Goal: Task Accomplishment & Management: Use online tool/utility

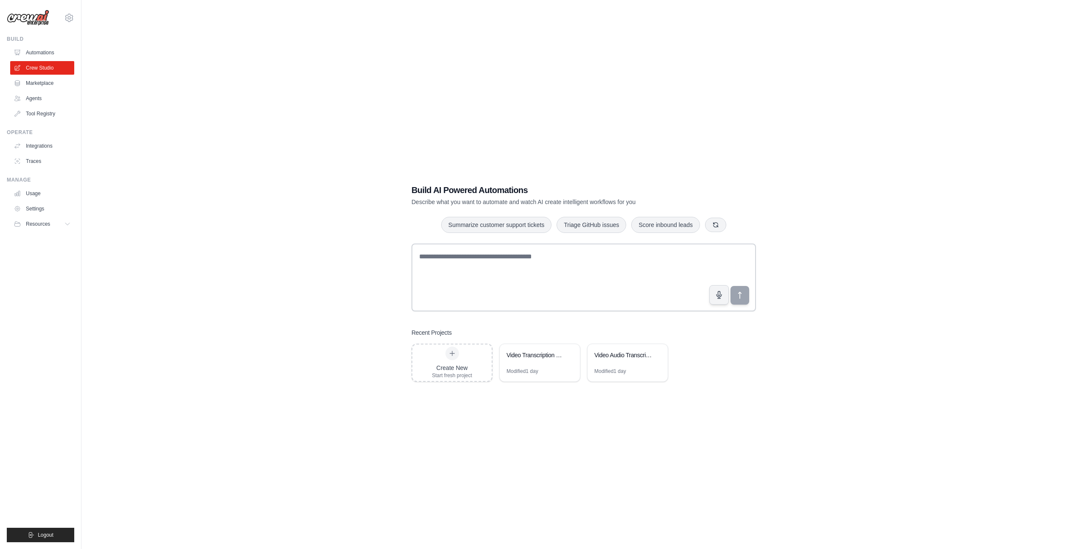
click at [254, 300] on div "Build AI Powered Automations Describe what you want to automate and watch AI cr…" at bounding box center [583, 282] width 977 height 549
click at [294, 308] on div "Build AI Powered Automations Describe what you want to automate and watch AI cr…" at bounding box center [583, 282] width 977 height 549
click at [207, 125] on div "Build AI Powered Automations Describe what you want to automate and watch AI cr…" at bounding box center [583, 282] width 977 height 549
click at [38, 81] on link "Marketplace" at bounding box center [43, 83] width 64 height 14
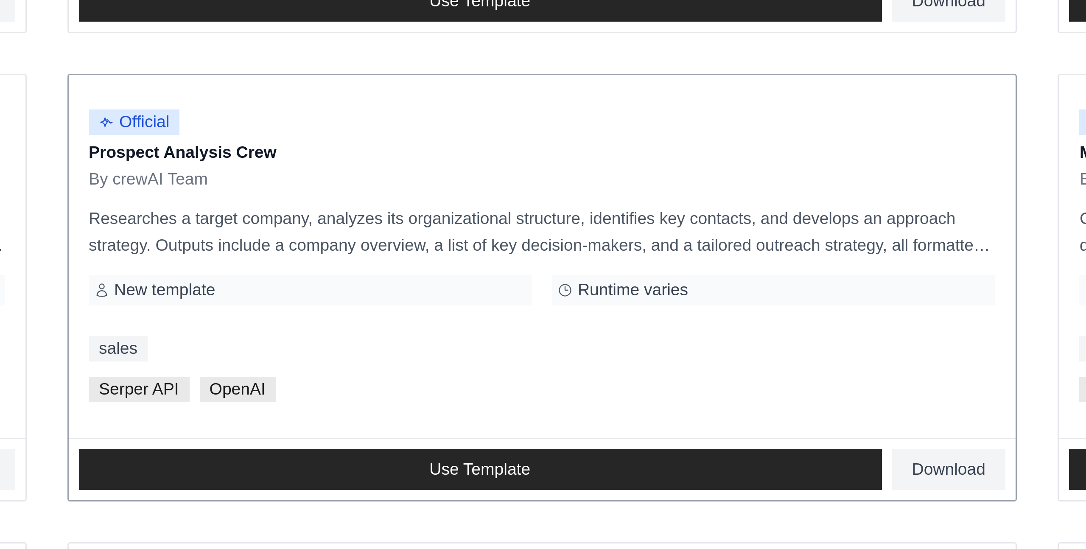
drag, startPoint x: 438, startPoint y: 298, endPoint x: 508, endPoint y: 298, distance: 70.4
click at [508, 298] on p "Prospect Analysis Crew" at bounding box center [584, 297] width 302 height 8
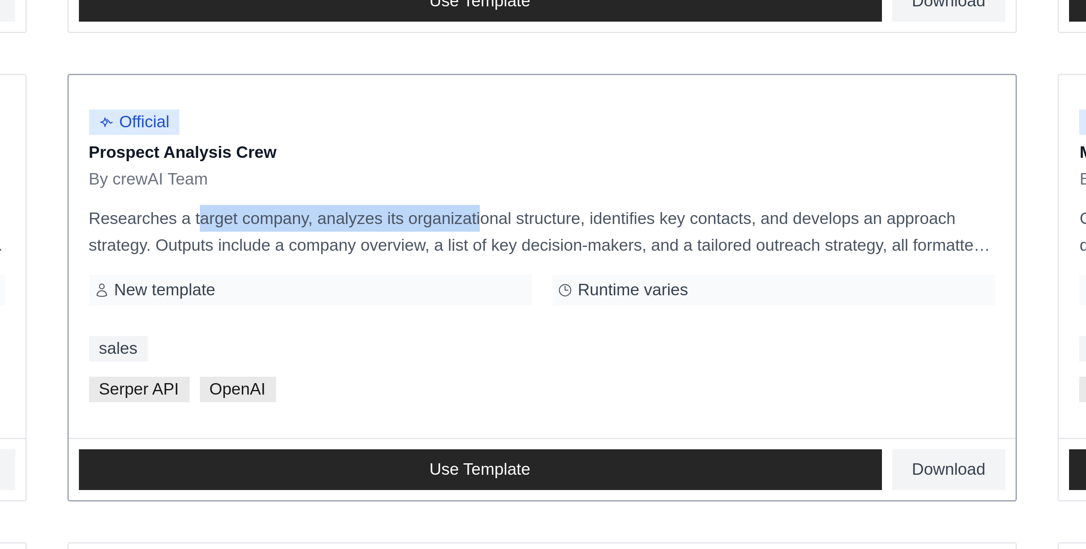
drag, startPoint x: 449, startPoint y: 320, endPoint x: 543, endPoint y: 321, distance: 93.7
click at [543, 321] on p "Researches a target company, analyzes its organizational structure, identifies …" at bounding box center [584, 323] width 302 height 18
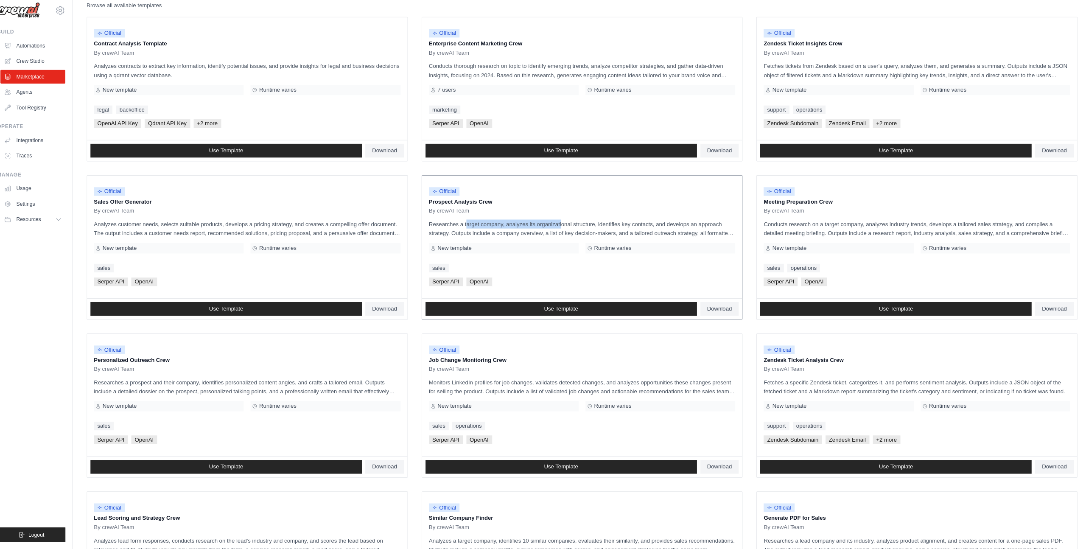
scroll to position [95, 0]
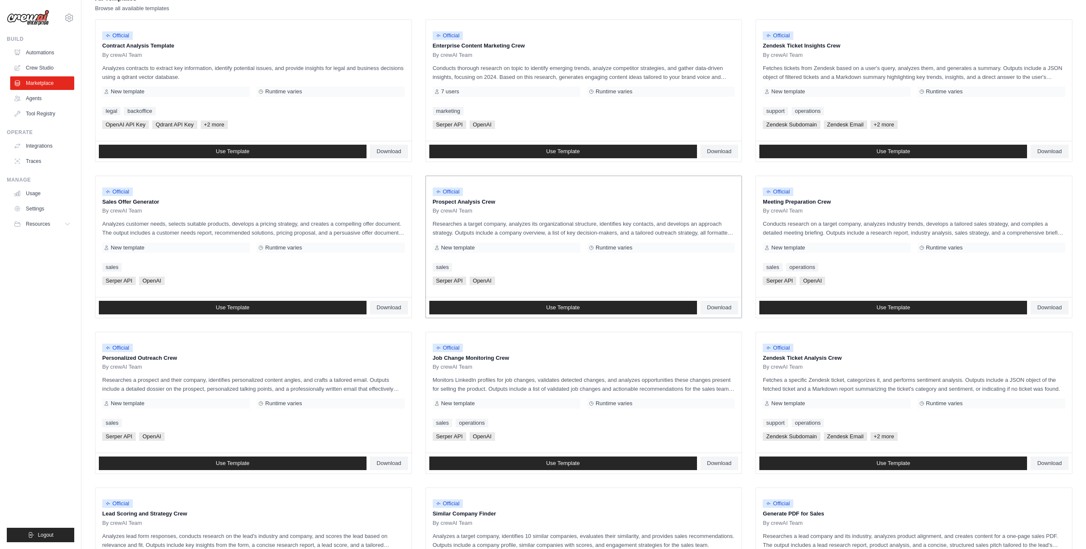
click at [564, 221] on p "Researches a target company, analyzes its organizational structure, identifies …" at bounding box center [584, 228] width 302 height 18
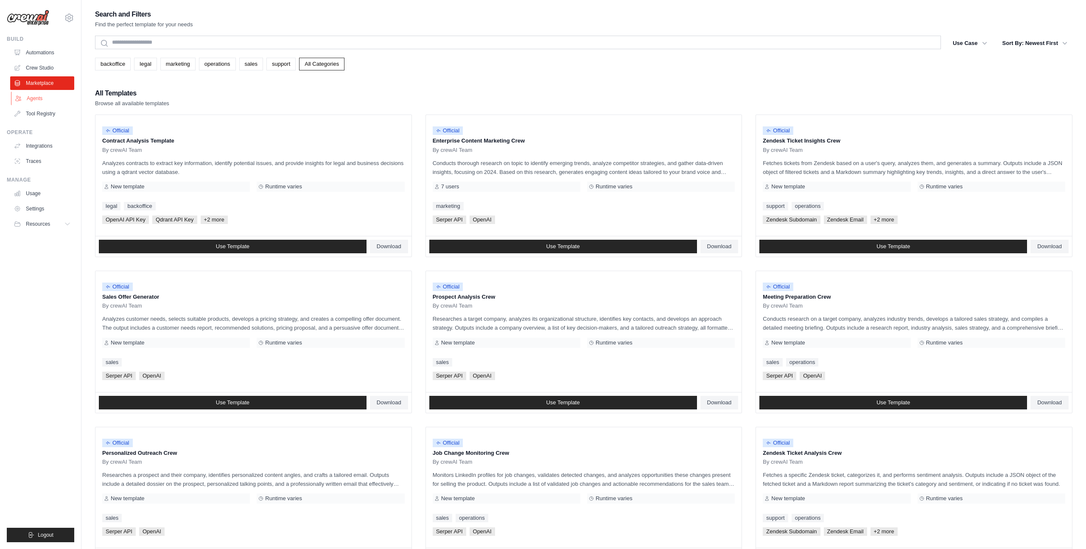
click at [37, 98] on link "Agents" at bounding box center [43, 99] width 64 height 14
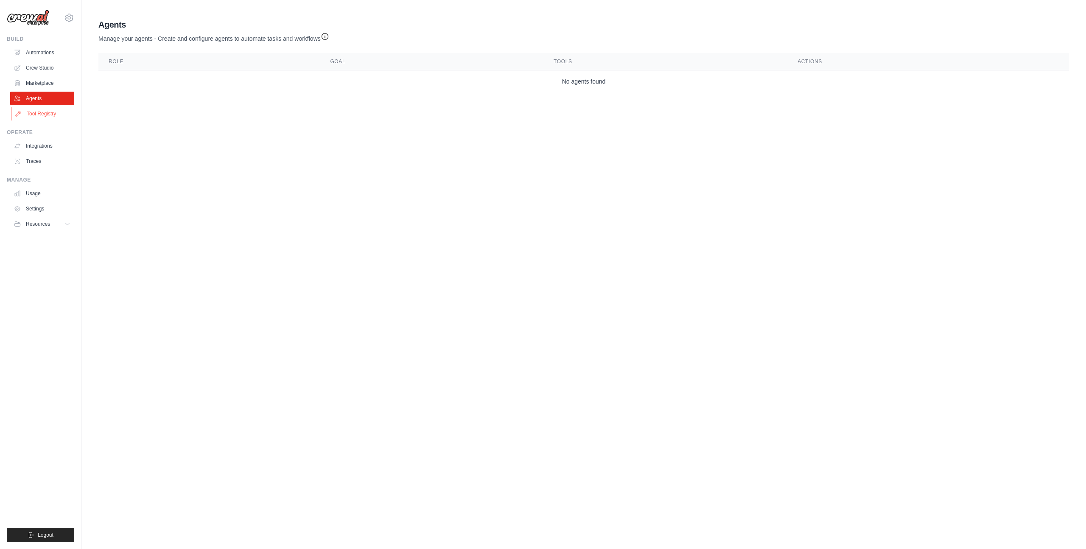
click at [43, 115] on link "Tool Registry" at bounding box center [43, 114] width 64 height 14
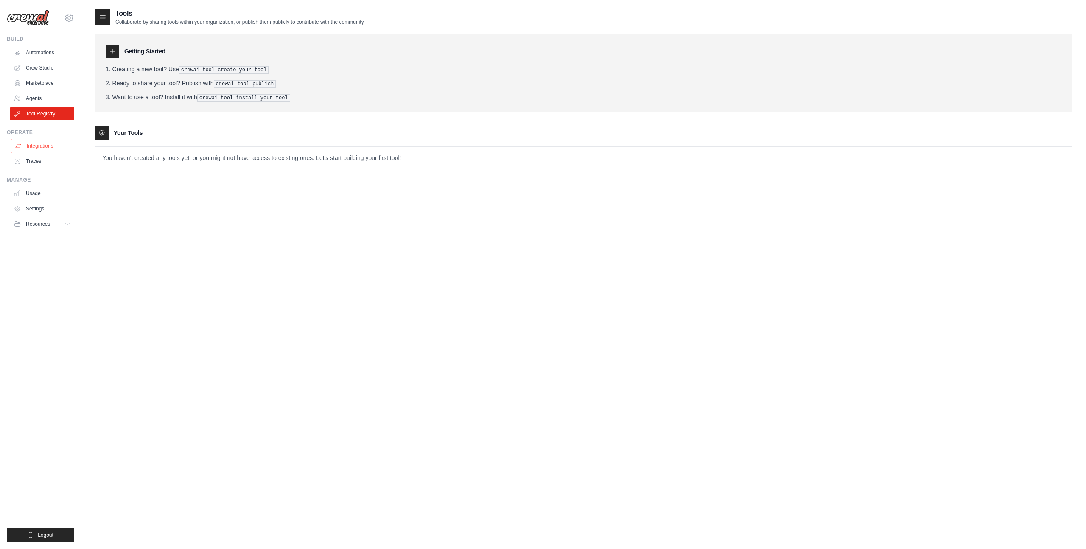
click at [50, 145] on link "Integrations" at bounding box center [43, 146] width 64 height 14
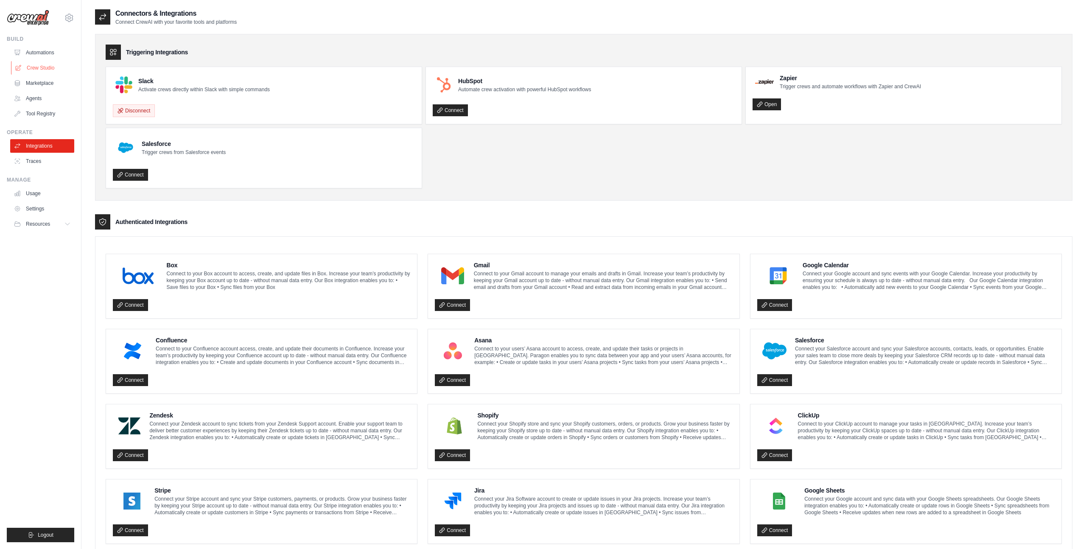
click at [48, 71] on link "Crew Studio" at bounding box center [43, 68] width 64 height 14
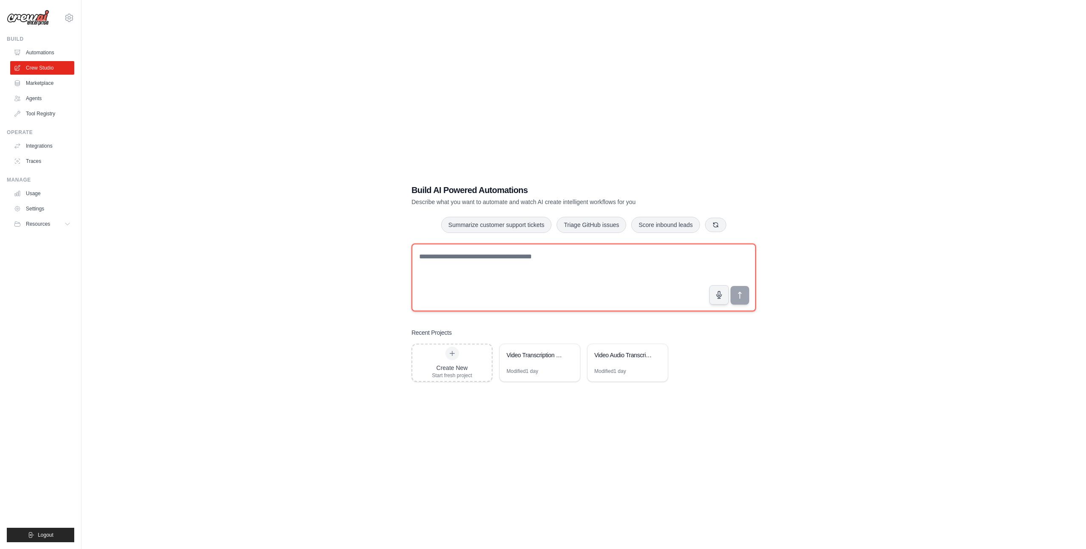
click at [527, 259] on textarea at bounding box center [583, 277] width 344 height 68
click at [543, 359] on div "Video Transcription and Query System" at bounding box center [535, 356] width 58 height 10
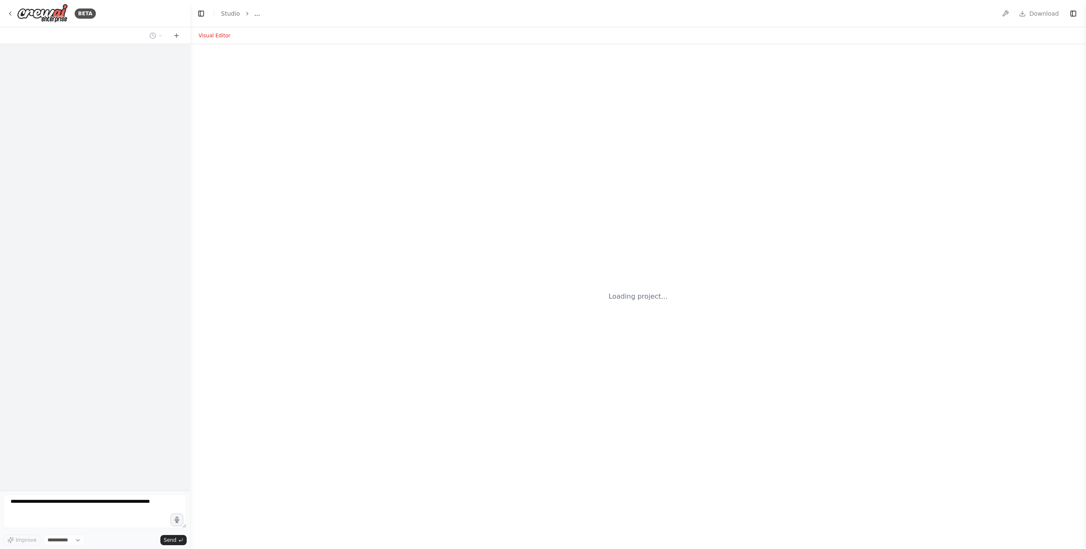
select select "****"
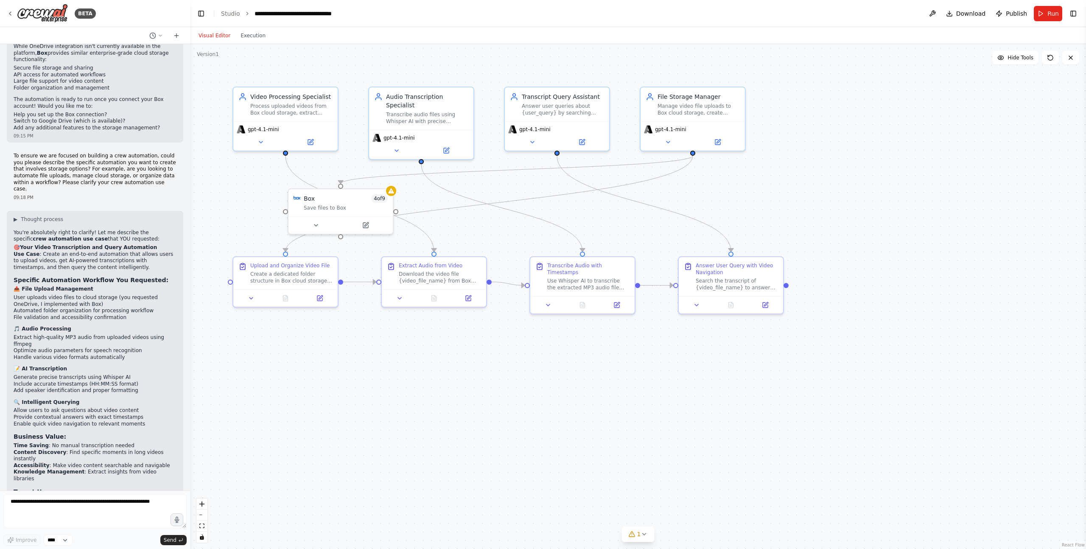
scroll to position [2214, 0]
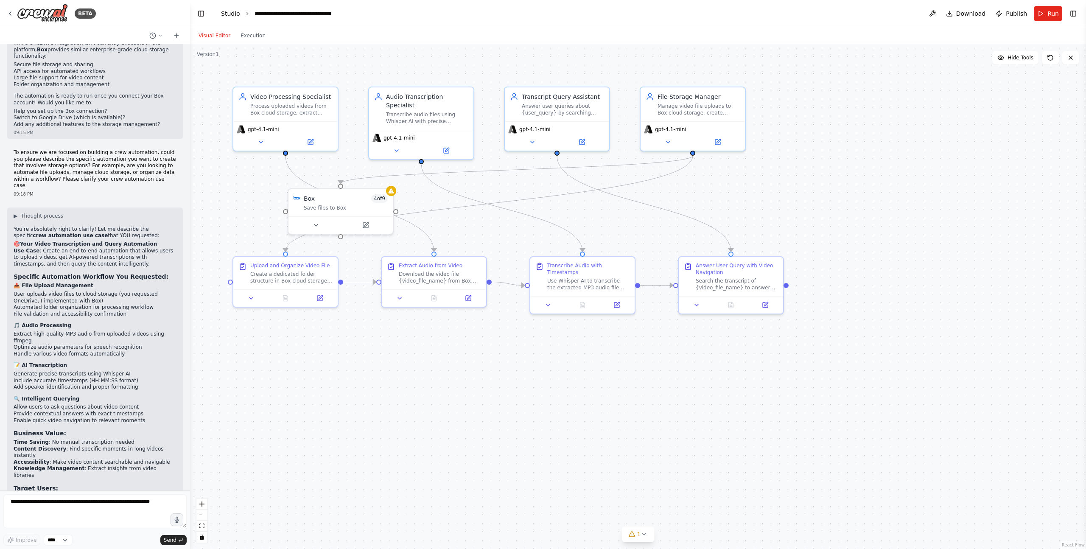
click at [236, 16] on link "Studio" at bounding box center [230, 13] width 19 height 7
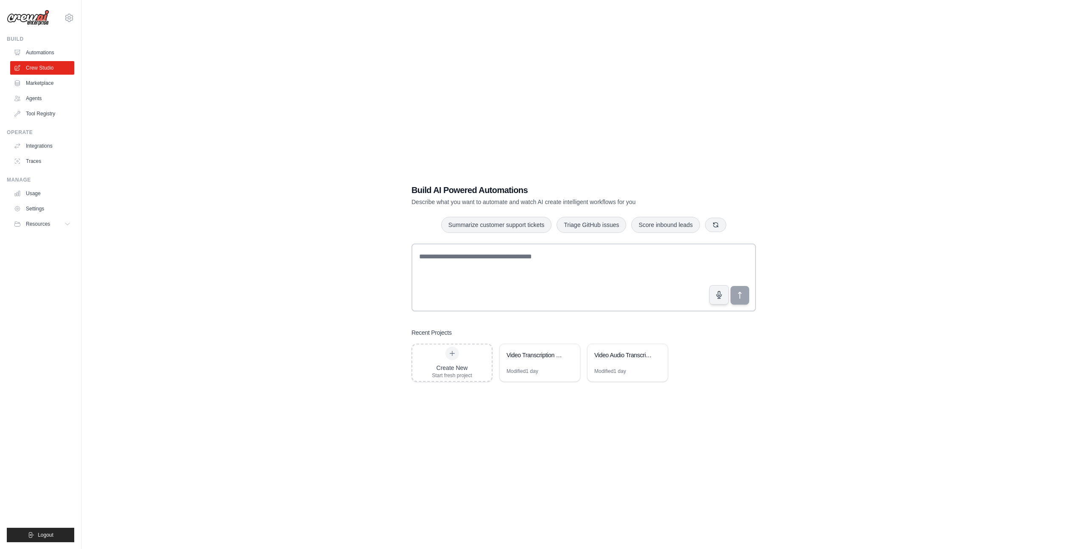
click at [278, 196] on div "Build AI Powered Automations Describe what you want to automate and watch AI cr…" at bounding box center [583, 282] width 977 height 549
click at [449, 261] on textarea at bounding box center [583, 277] width 344 height 68
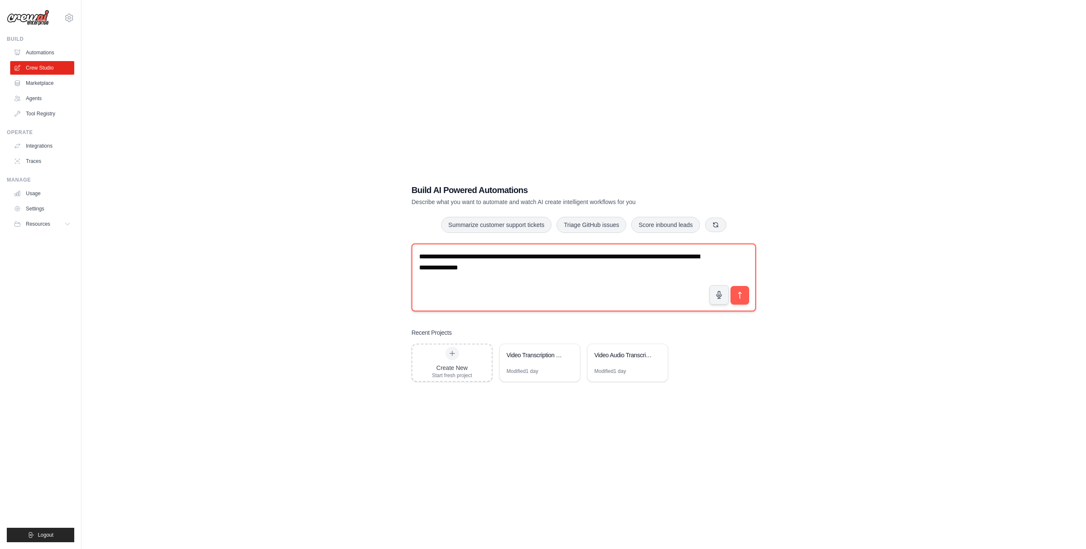
paste textarea "**********"
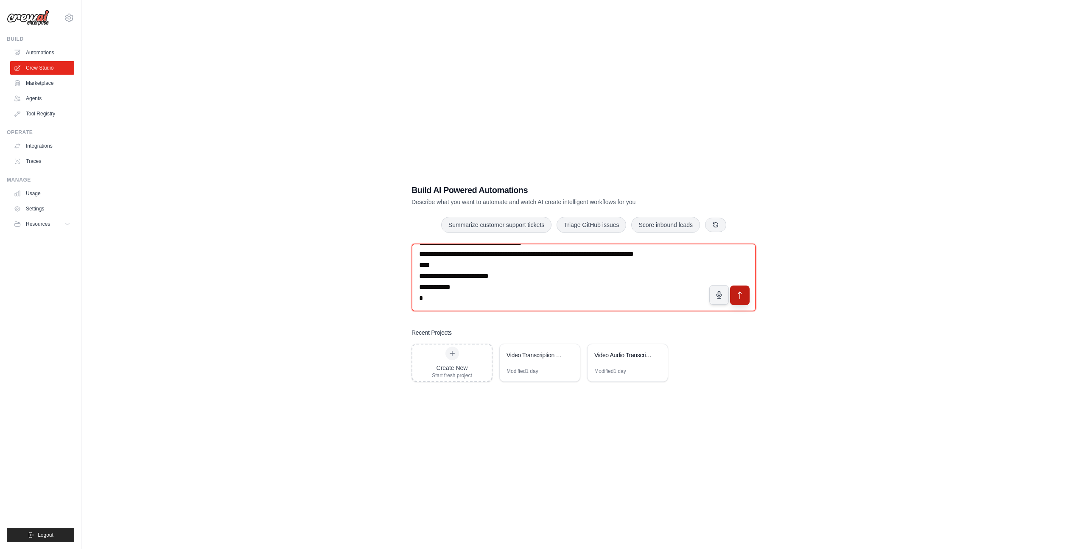
type textarea "**********"
click at [746, 291] on button "submit" at bounding box center [740, 295] width 20 height 20
click at [490, 293] on textarea at bounding box center [583, 277] width 344 height 68
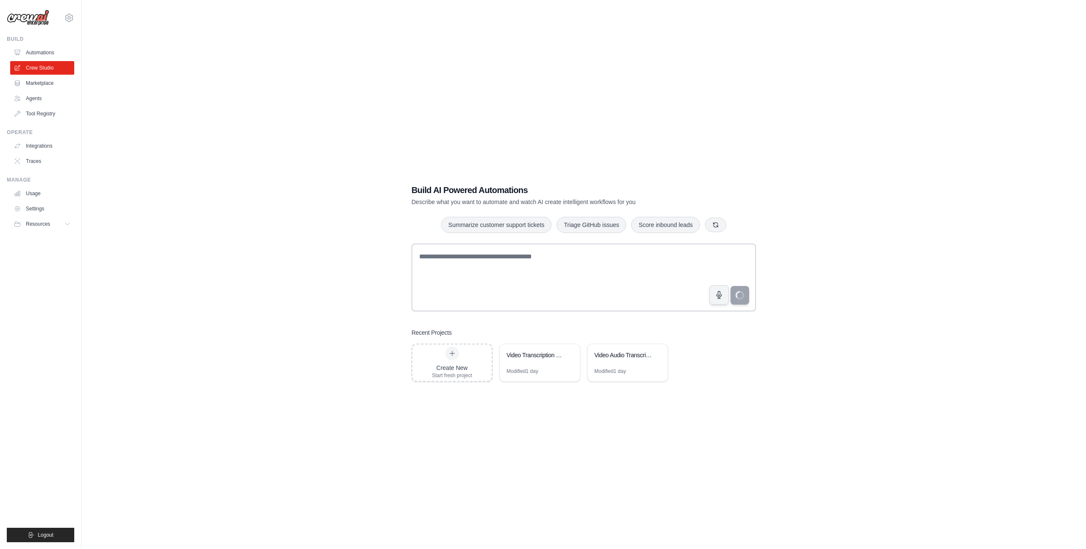
click at [315, 473] on div "Build AI Powered Automations Describe what you want to automate and watch AI cr…" at bounding box center [583, 282] width 977 height 549
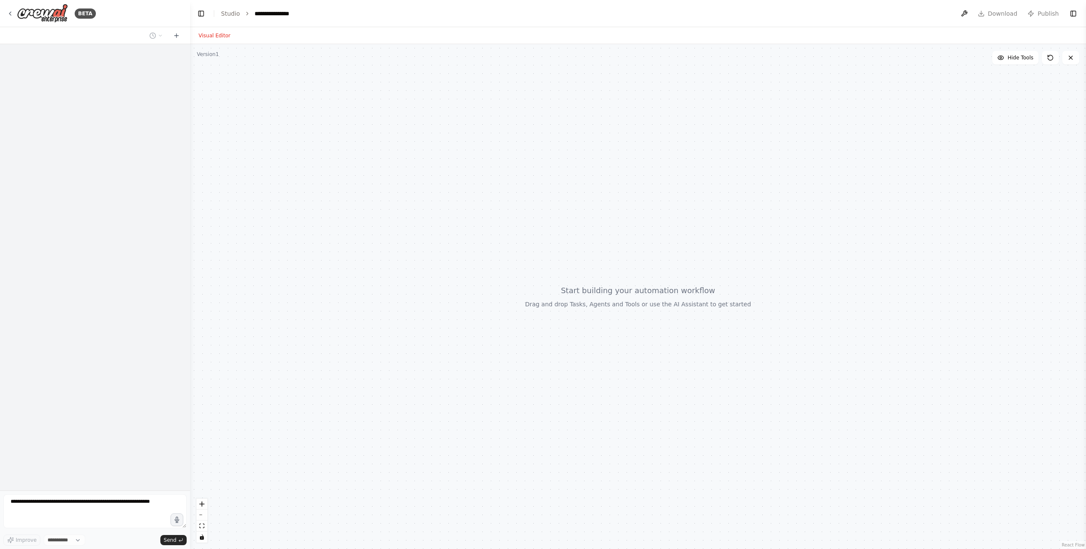
select select "****"
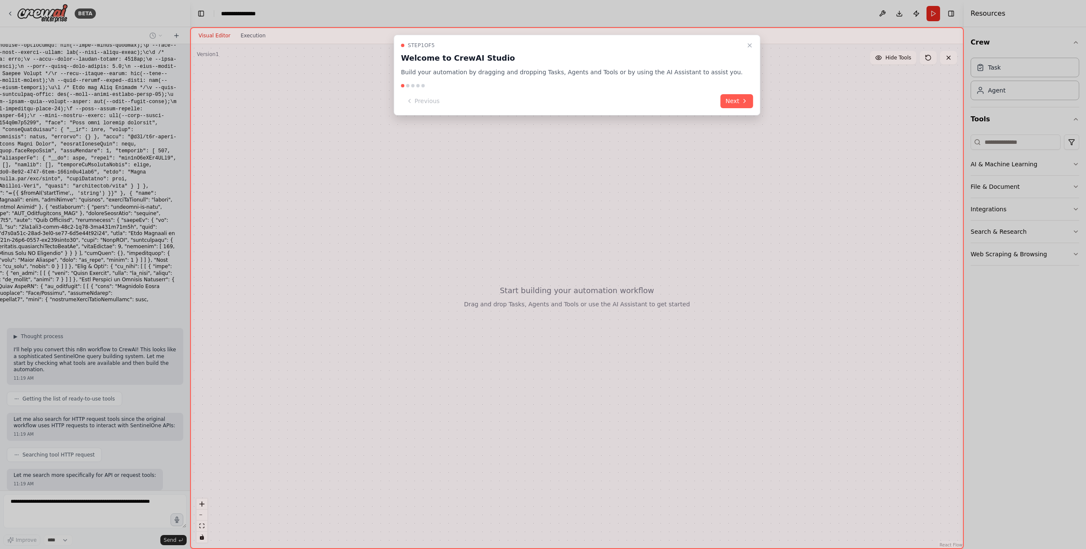
scroll to position [970, 0]
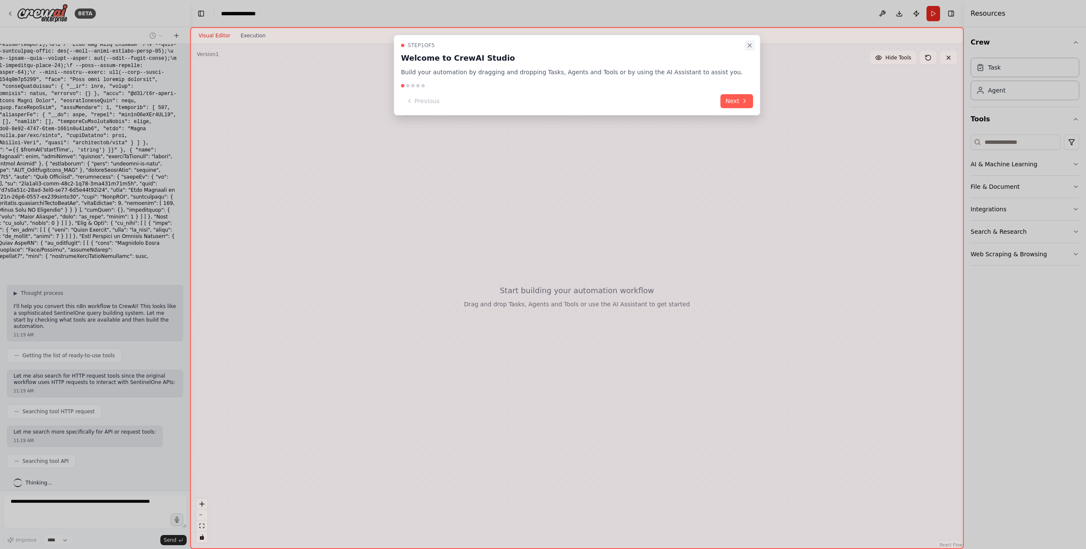
click at [746, 47] on icon "Close walkthrough" at bounding box center [749, 45] width 7 height 7
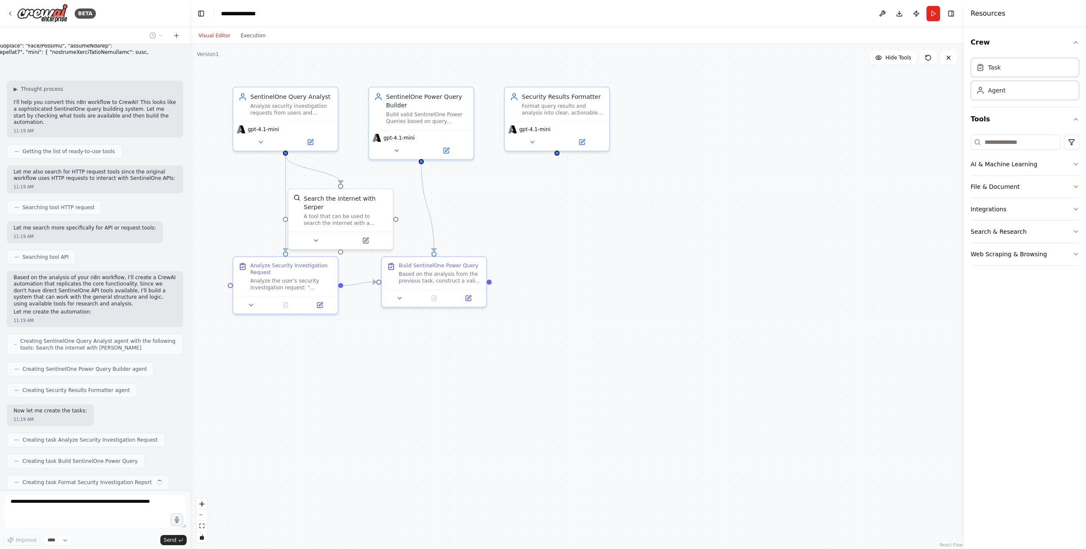
scroll to position [1195, 0]
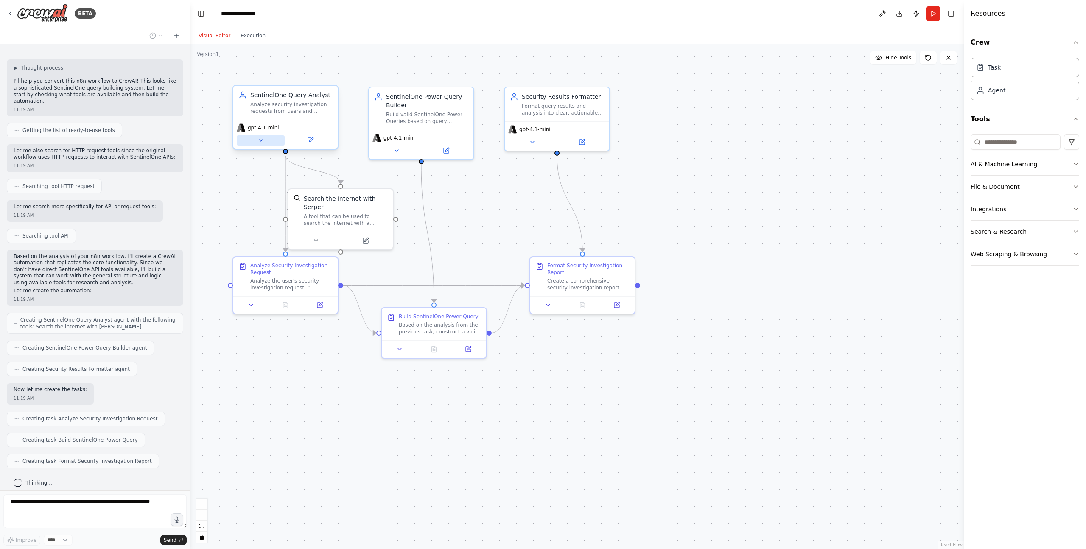
click at [266, 141] on button at bounding box center [261, 140] width 48 height 10
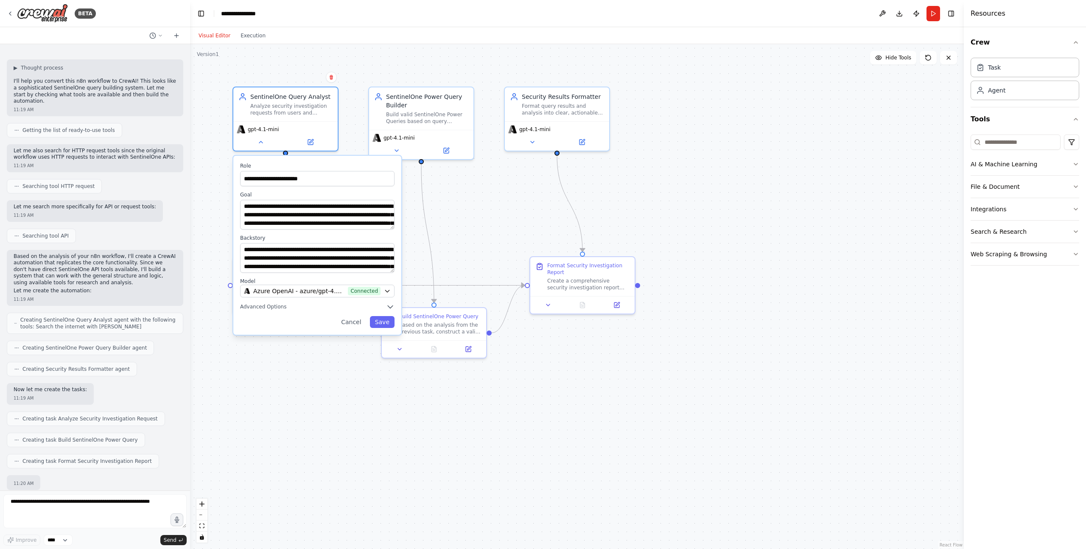
scroll to position [1245, 0]
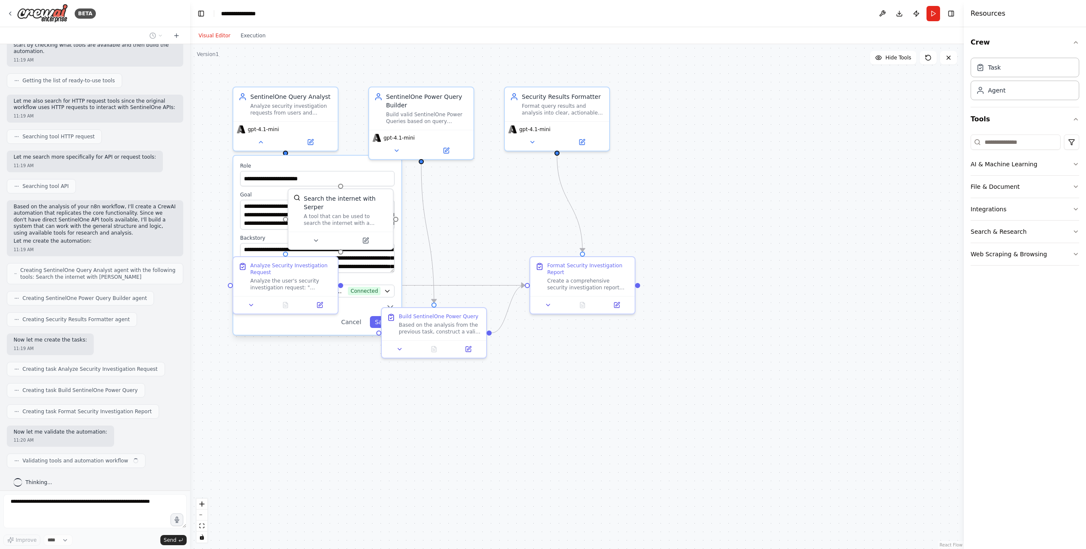
drag, startPoint x: 257, startPoint y: 248, endPoint x: 319, endPoint y: 248, distance: 61.5
click at [319, 248] on div "**********" at bounding box center [576, 296] width 773 height 505
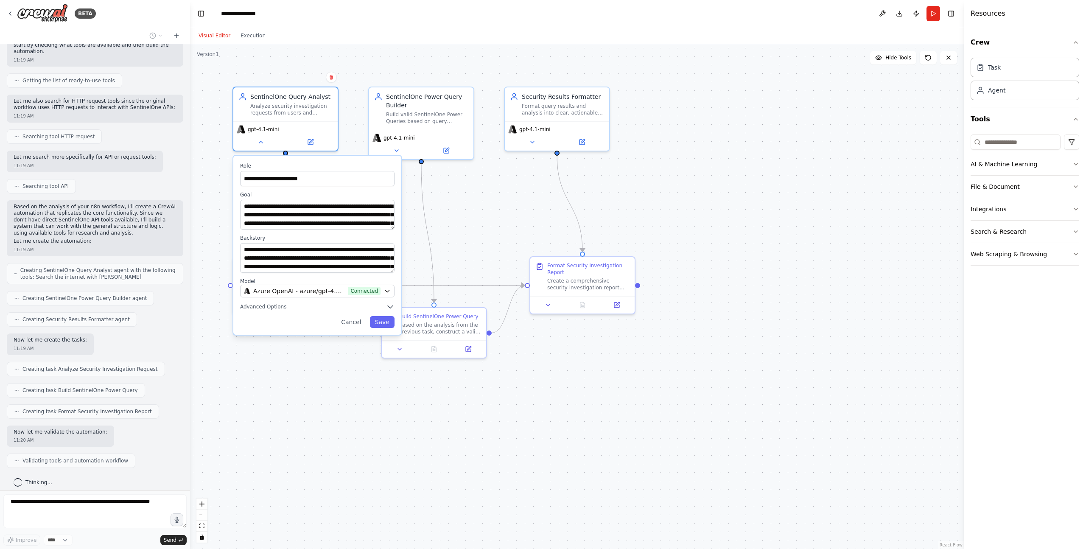
click at [242, 235] on label "Backstory" at bounding box center [317, 237] width 154 height 7
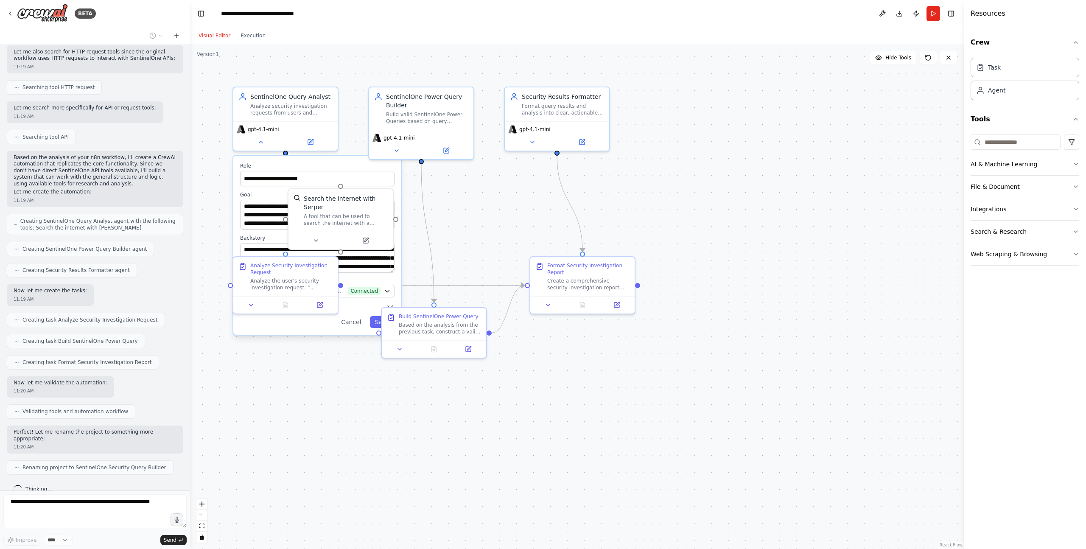
click at [207, 181] on div "**********" at bounding box center [576, 296] width 773 height 505
click at [352, 327] on button "Cancel" at bounding box center [351, 322] width 30 height 12
click at [343, 415] on div ".deletable-edge-delete-btn { width: 20px; height: 20px; border: 0px solid #ffff…" at bounding box center [576, 296] width 773 height 505
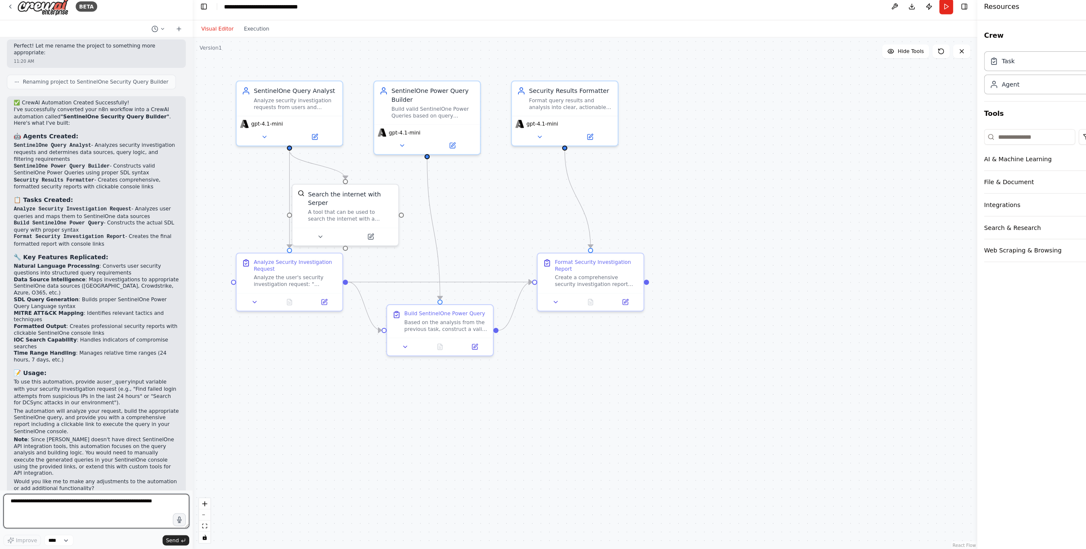
scroll to position [0, 0]
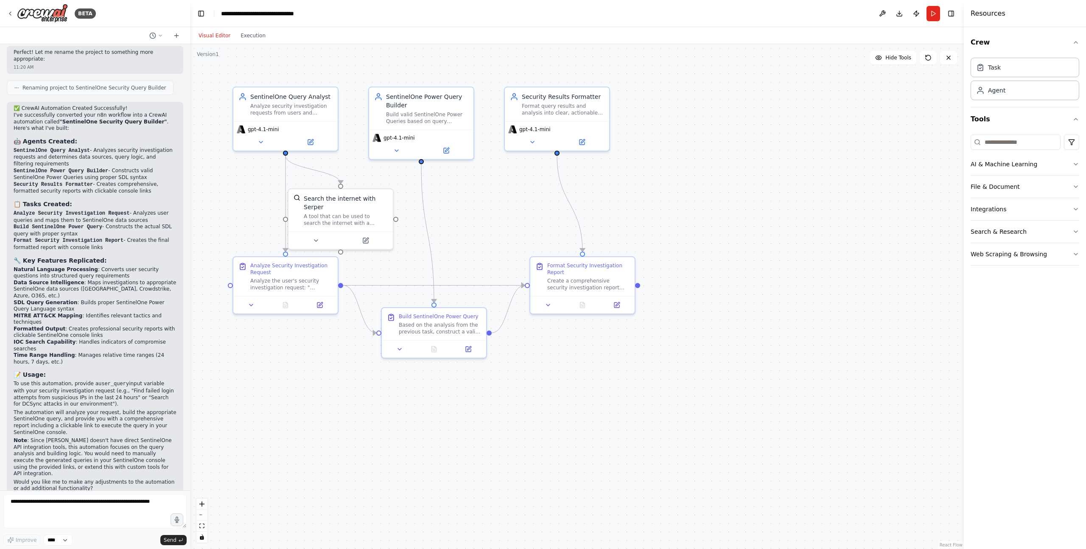
click at [792, 200] on div ".deletable-edge-delete-btn { width: 20px; height: 20px; border: 0px solid #ffff…" at bounding box center [576, 296] width 773 height 505
click at [488, 207] on div ".deletable-edge-delete-btn { width: 20px; height: 20px; border: 0px solid #ffff…" at bounding box center [576, 296] width 773 height 505
click at [831, 122] on div ".deletable-edge-delete-btn { width: 20px; height: 20px; border: 0px solid #ffff…" at bounding box center [576, 296] width 773 height 505
click at [931, 15] on button "Run" at bounding box center [933, 13] width 14 height 15
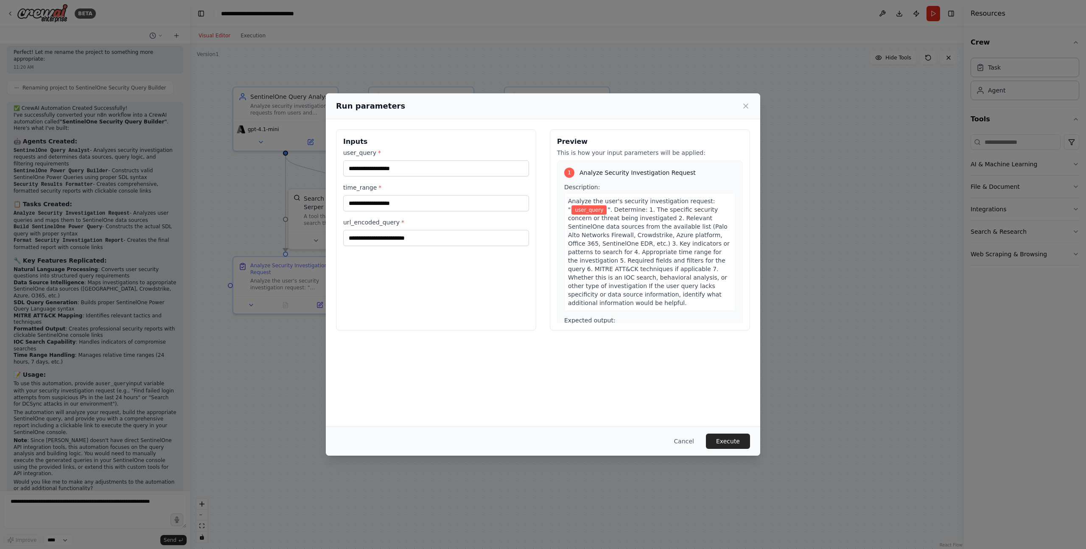
click at [626, 255] on span "". Determine: 1. The specific security concern or threat being investigated 2. …" at bounding box center [649, 256] width 162 height 100
click at [531, 301] on div "Inputs user_query * time_range * url_encoded_query *" at bounding box center [436, 229] width 200 height 201
click at [690, 446] on button "Cancel" at bounding box center [683, 440] width 33 height 15
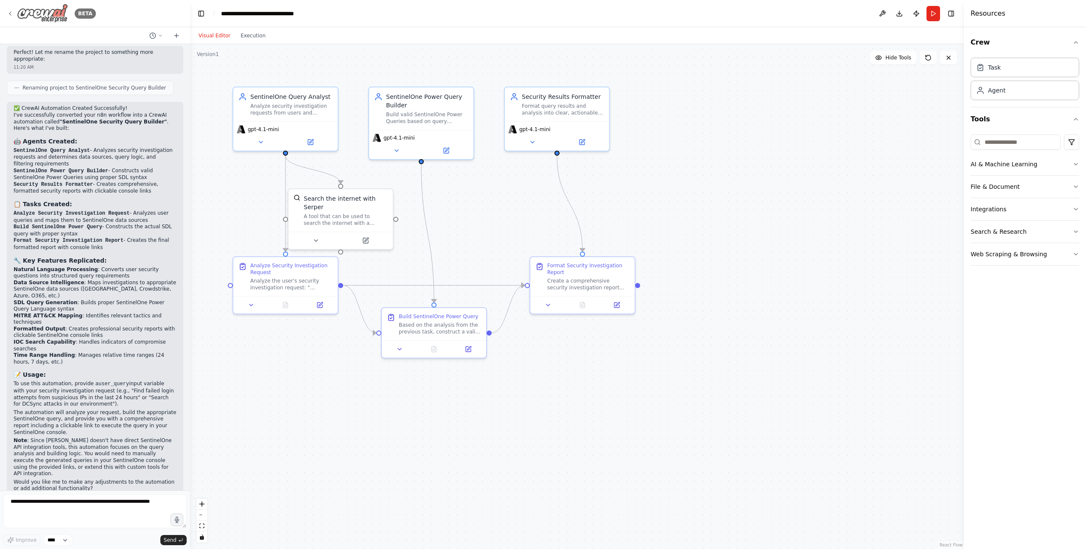
click at [36, 16] on img at bounding box center [42, 13] width 51 height 19
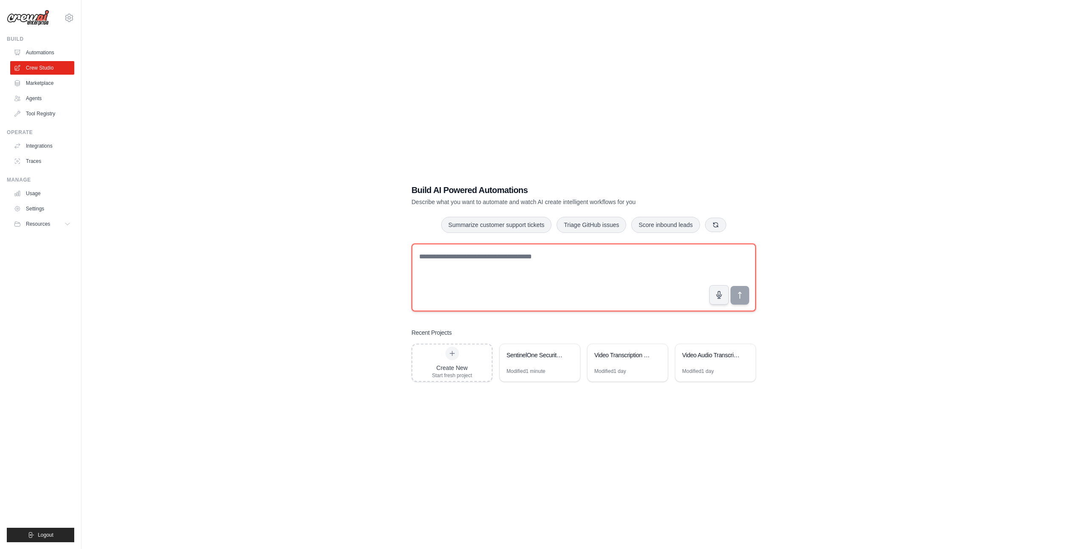
click at [468, 274] on textarea at bounding box center [583, 277] width 344 height 68
paste textarea "**********"
click at [472, 273] on textarea at bounding box center [583, 277] width 344 height 68
type textarea "**********"
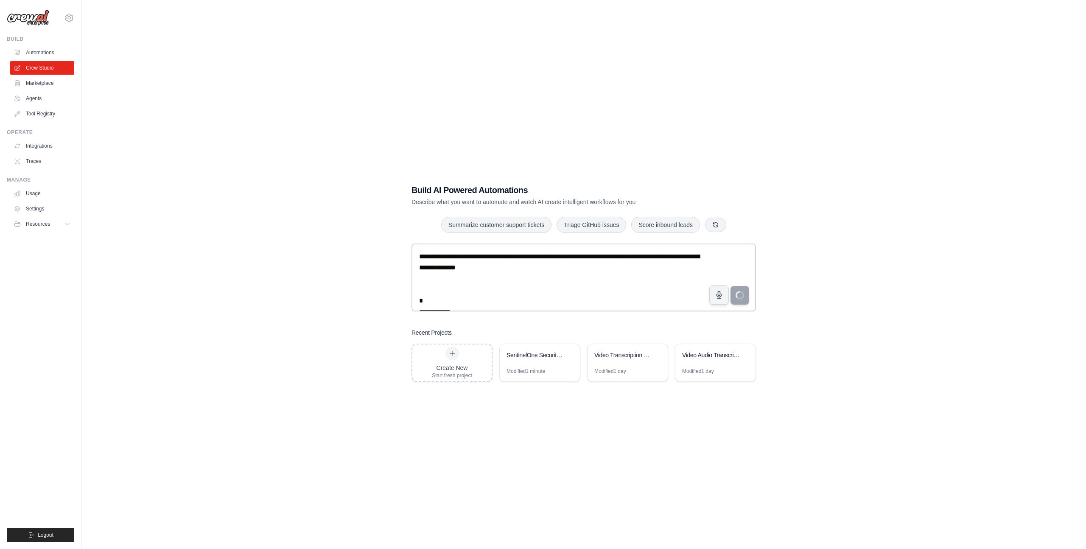
click at [123, 116] on div "Build AI Powered Automations Describe what you want to automate and watch AI cr…" at bounding box center [583, 282] width 977 height 549
click at [43, 55] on link "Automations" at bounding box center [43, 53] width 64 height 14
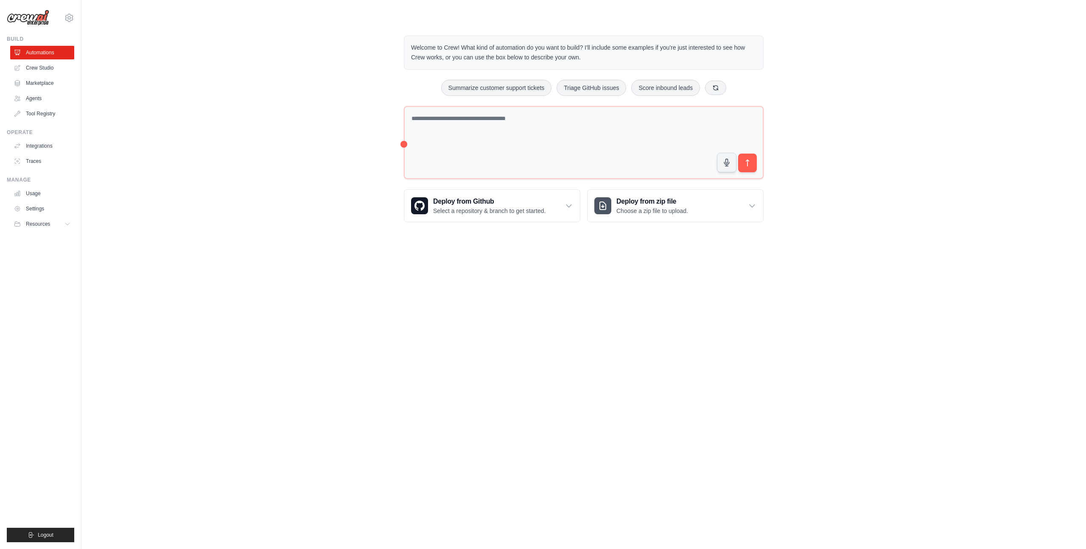
click at [254, 196] on div "Welcome to Crew! What kind of automation do you want to build? I'll include som…" at bounding box center [583, 129] width 977 height 214
click at [508, 136] on textarea at bounding box center [584, 142] width 360 height 73
click at [542, 258] on body "bruno.raposo@ab-inbev.com Settings Build Automations Crew Studio" at bounding box center [543, 274] width 1086 height 549
click at [735, 256] on body "bruno.raposo@ab-inbev.com Settings Build Automations Crew Studio" at bounding box center [543, 274] width 1086 height 549
click at [567, 214] on div "Deploy from Github Select a repository & branch to get started." at bounding box center [492, 206] width 176 height 32
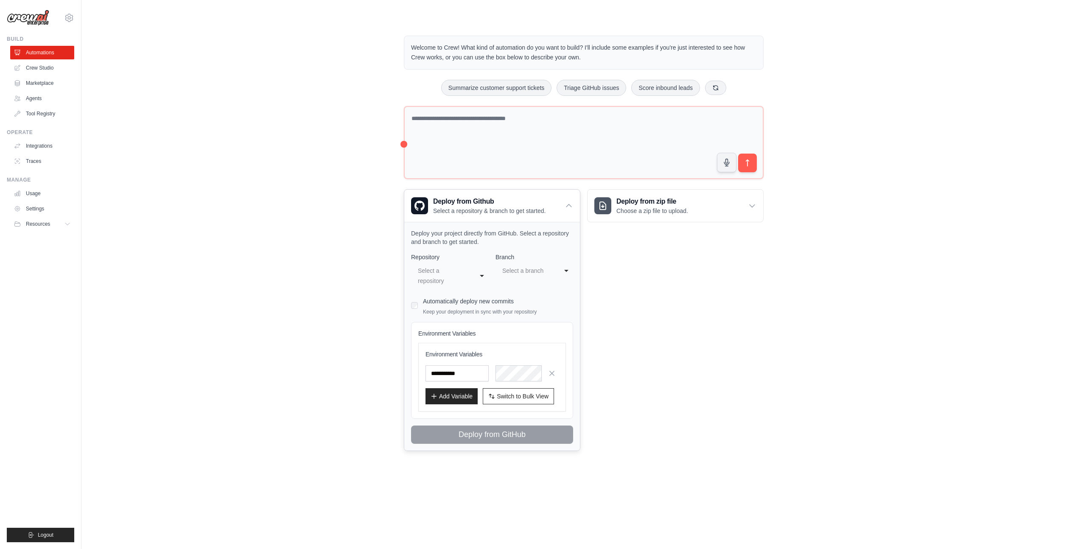
click at [475, 276] on div "**********" at bounding box center [450, 275] width 78 height 25
click at [575, 313] on div "**********" at bounding box center [492, 336] width 176 height 229
click at [656, 202] on h3 "Deploy from zip file" at bounding box center [652, 201] width 72 height 10
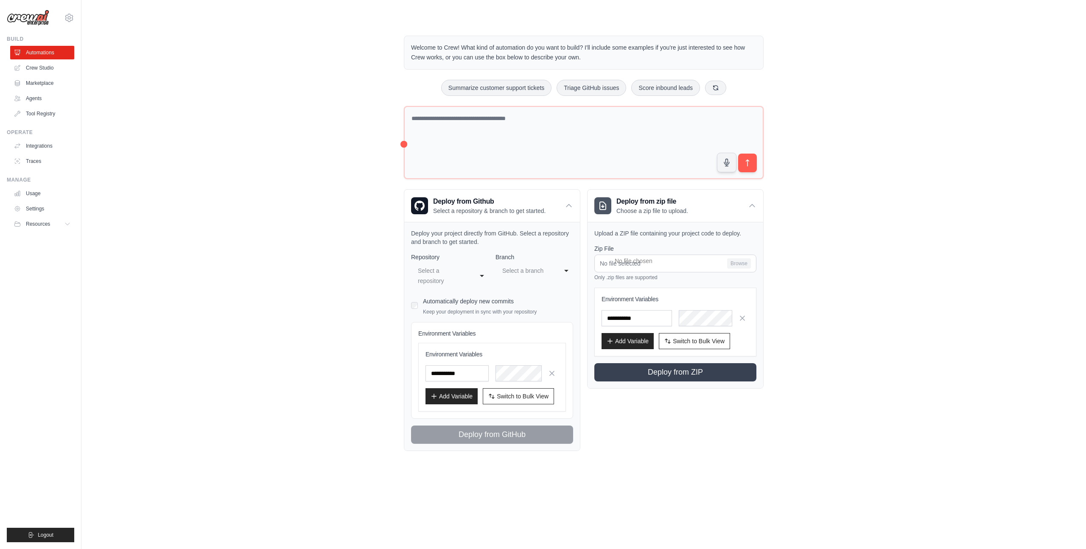
click at [807, 290] on div "Welcome to Crew! What kind of automation do you want to build? I'll include som…" at bounding box center [583, 243] width 977 height 442
click at [541, 200] on h3 "Deploy from Github" at bounding box center [489, 201] width 112 height 10
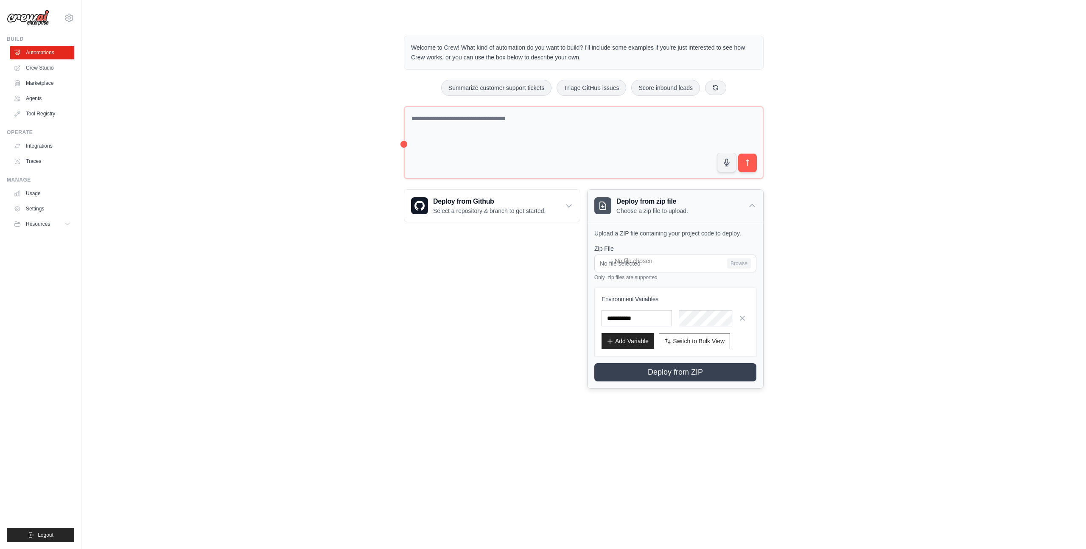
click at [682, 211] on p "Choose a zip file to upload." at bounding box center [652, 211] width 72 height 8
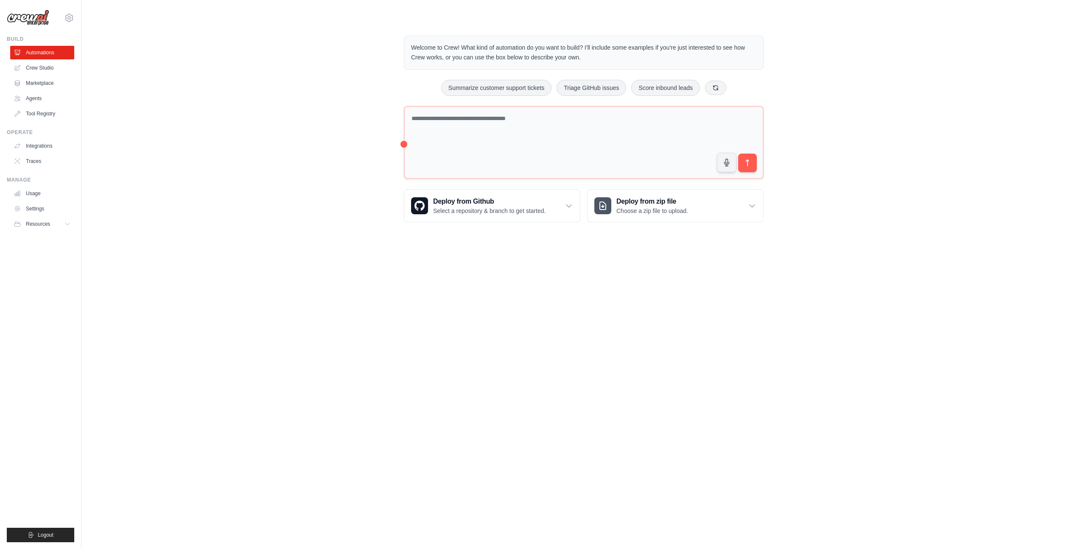
click at [595, 455] on body "bruno.raposo@ab-inbev.com Settings Build Automations Crew Studio" at bounding box center [543, 274] width 1086 height 549
click at [175, 162] on div "Welcome to Crew! What kind of automation do you want to build? I'll include som…" at bounding box center [583, 129] width 977 height 214
click at [44, 108] on link "Tool Registry" at bounding box center [43, 114] width 64 height 14
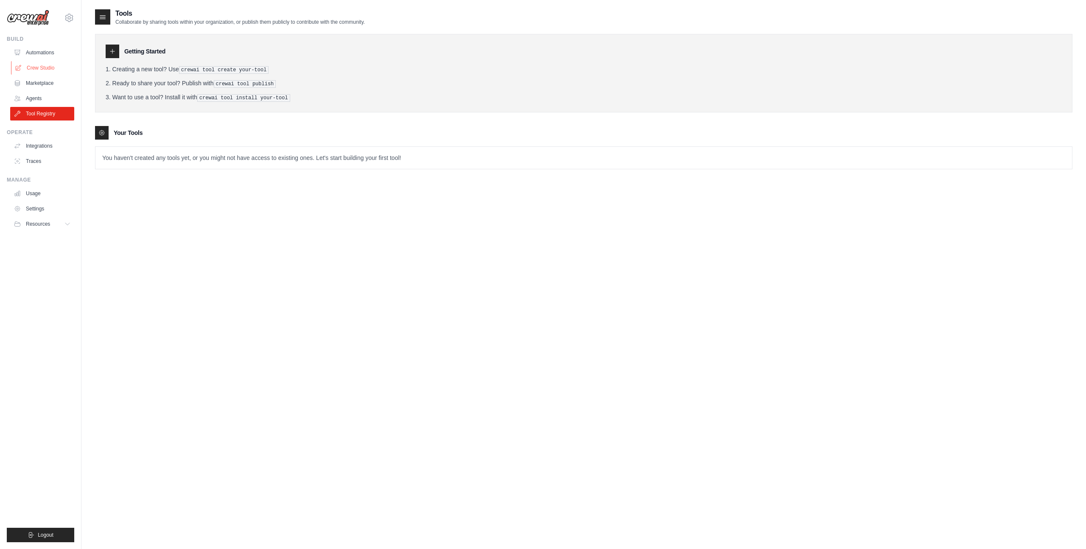
click at [40, 67] on link "Crew Studio" at bounding box center [43, 68] width 64 height 14
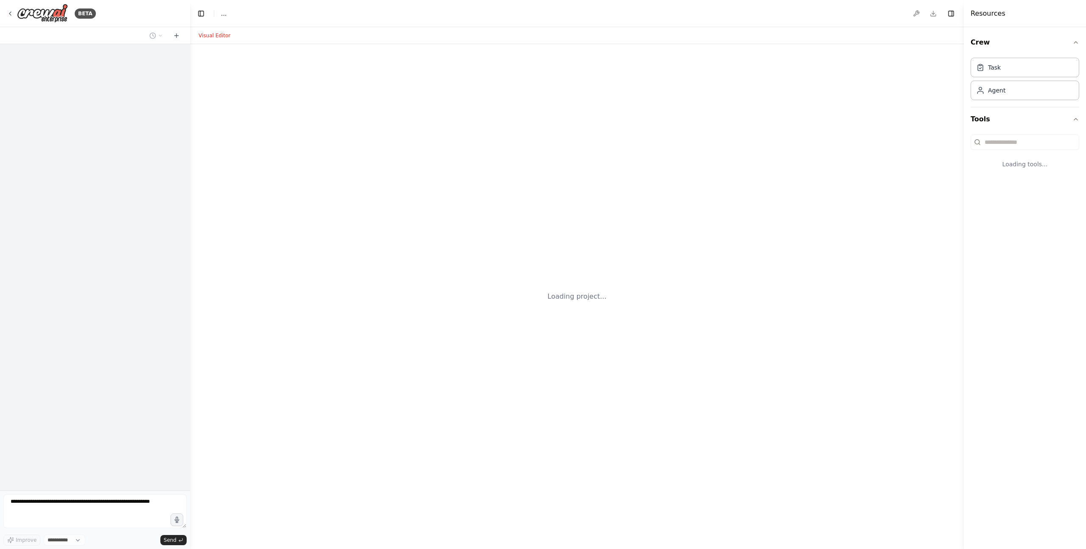
select select "****"
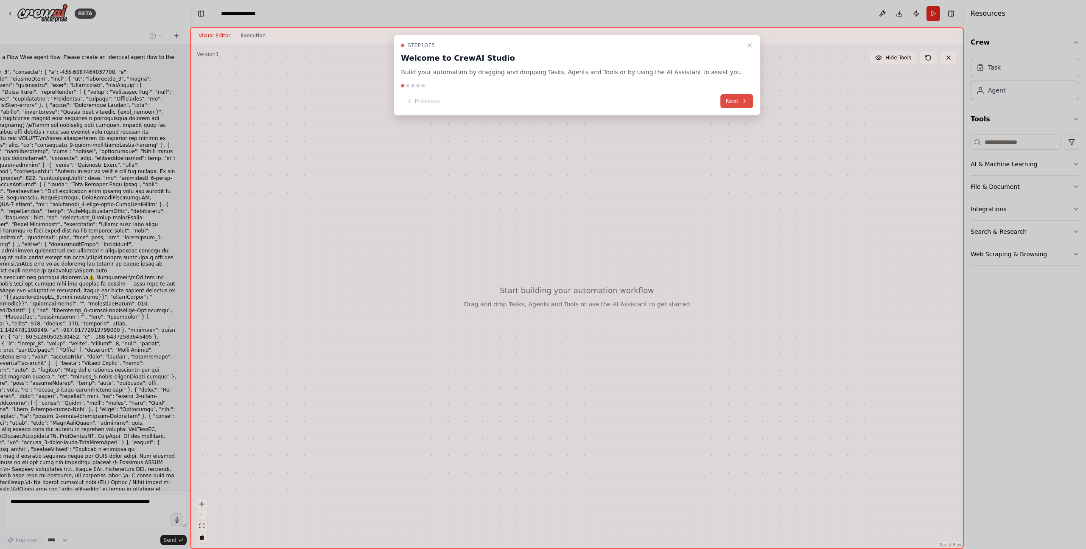
click at [741, 101] on icon at bounding box center [744, 101] width 7 height 7
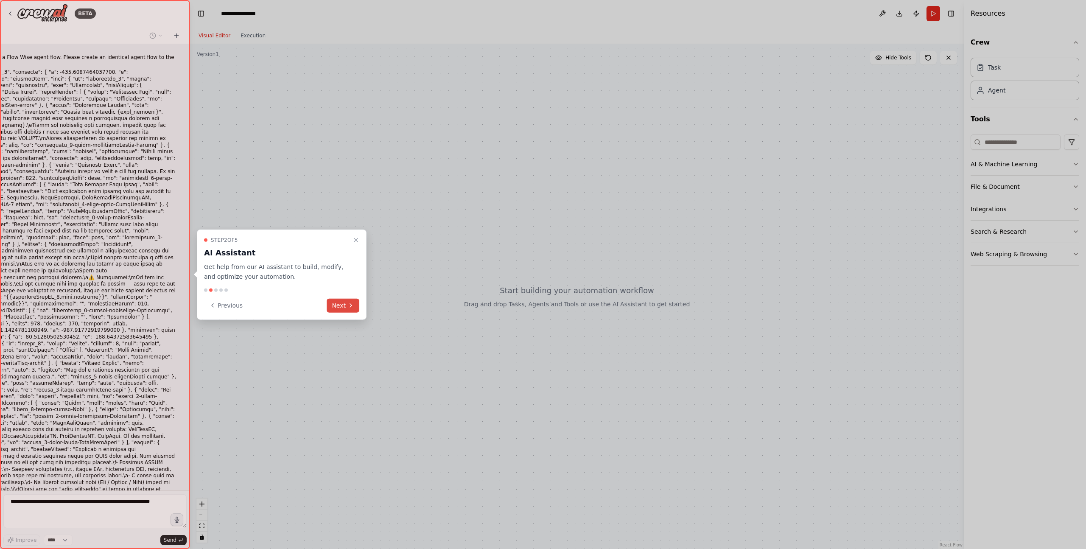
click at [352, 304] on icon at bounding box center [350, 305] width 7 height 7
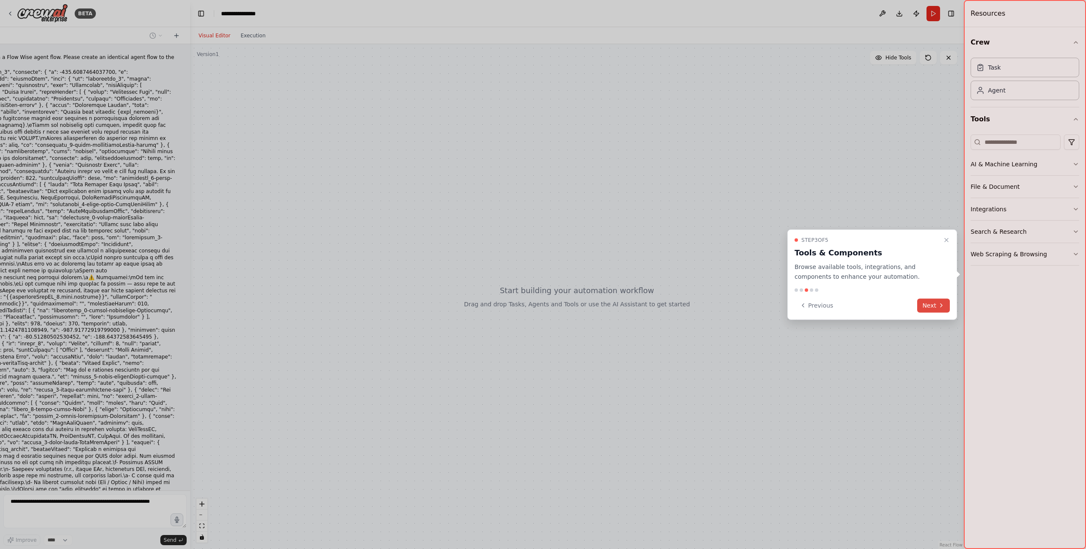
click at [930, 307] on button "Next" at bounding box center [933, 305] width 33 height 14
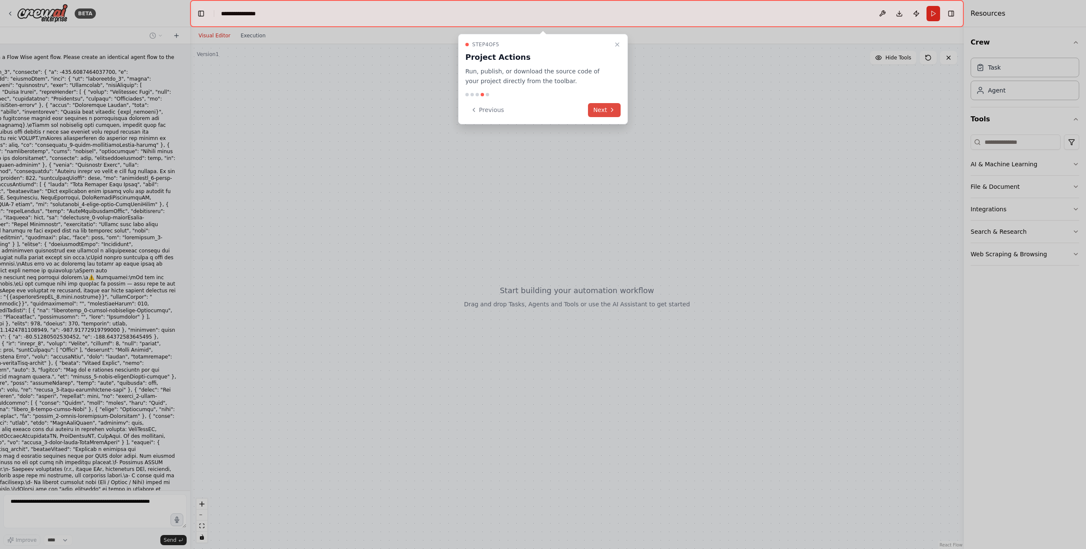
click at [603, 109] on button "Next" at bounding box center [604, 110] width 33 height 14
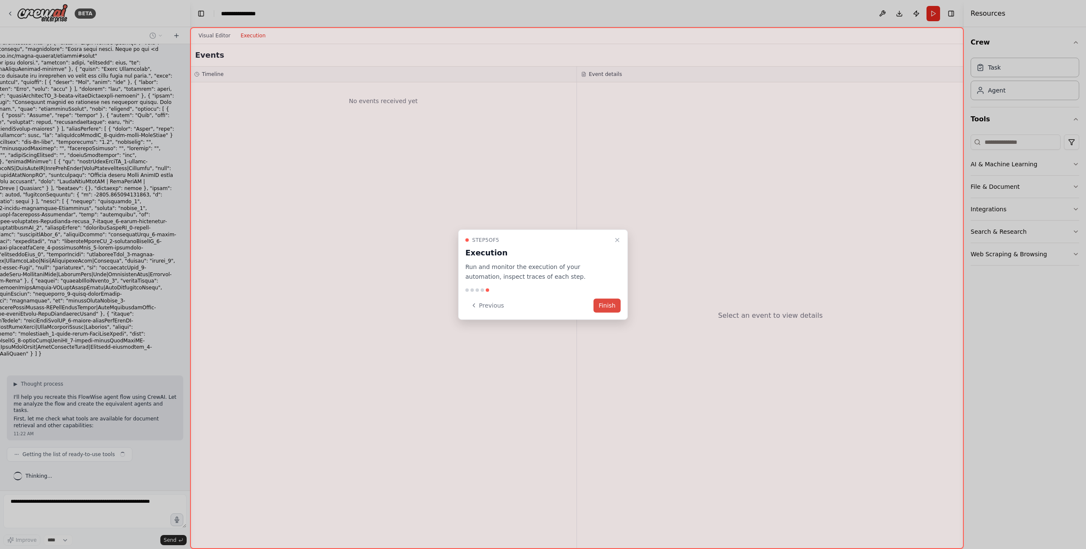
scroll to position [1445, 0]
click at [610, 307] on button "Finish" at bounding box center [606, 305] width 27 height 14
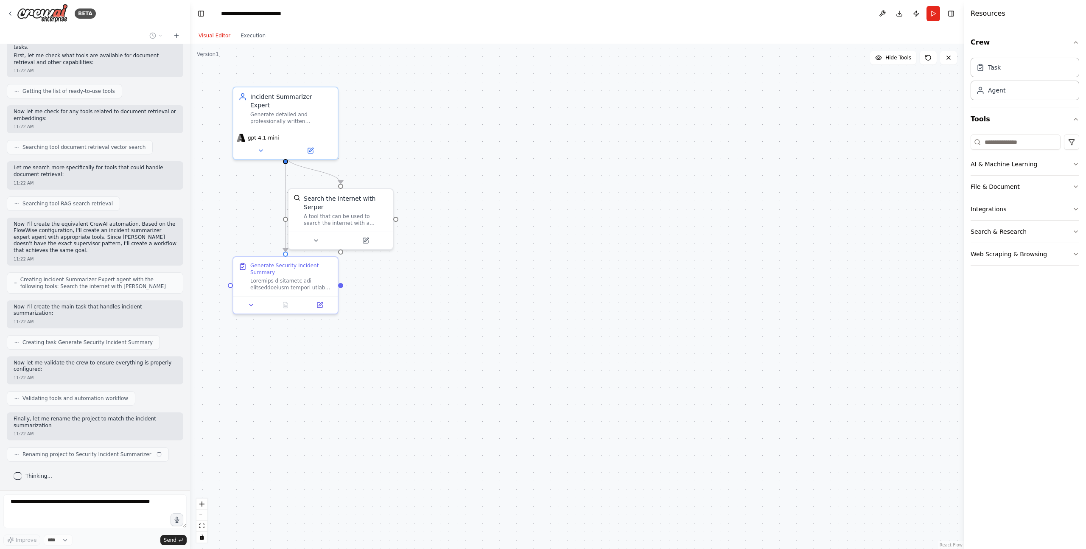
scroll to position [1801, 0]
click at [263, 145] on icon at bounding box center [260, 148] width 7 height 7
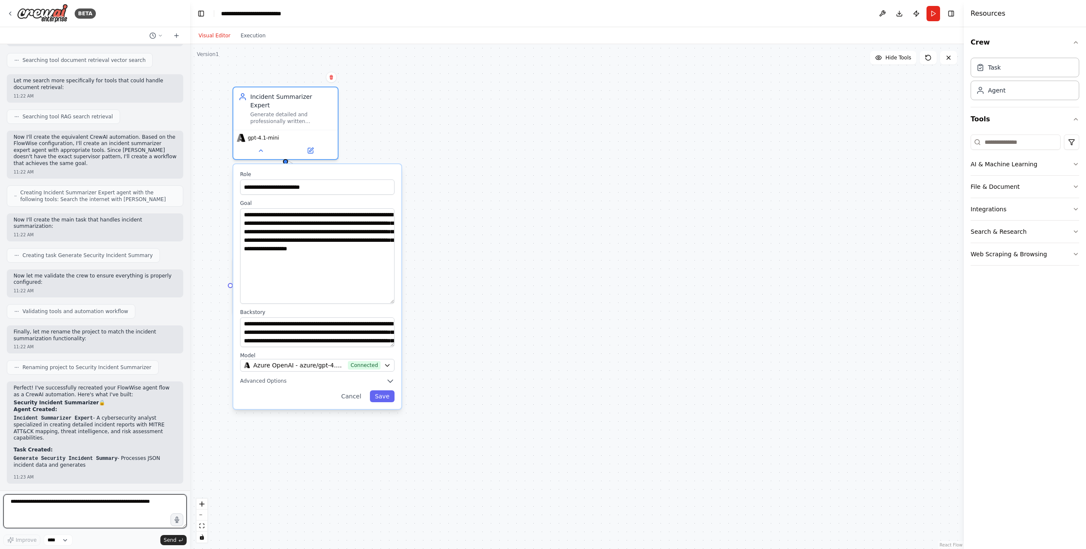
drag, startPoint x: 391, startPoint y: 228, endPoint x: 398, endPoint y: 293, distance: 66.0
click at [398, 293] on div "**********" at bounding box center [317, 286] width 168 height 245
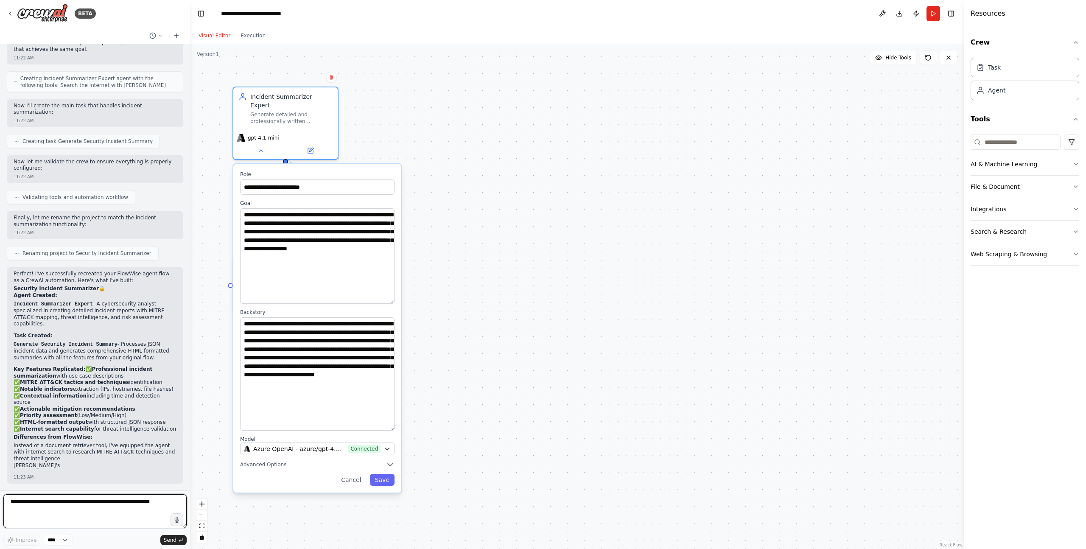
drag, startPoint x: 391, startPoint y: 337, endPoint x: 395, endPoint y: 420, distance: 83.6
click at [395, 420] on div "**********" at bounding box center [317, 328] width 168 height 328
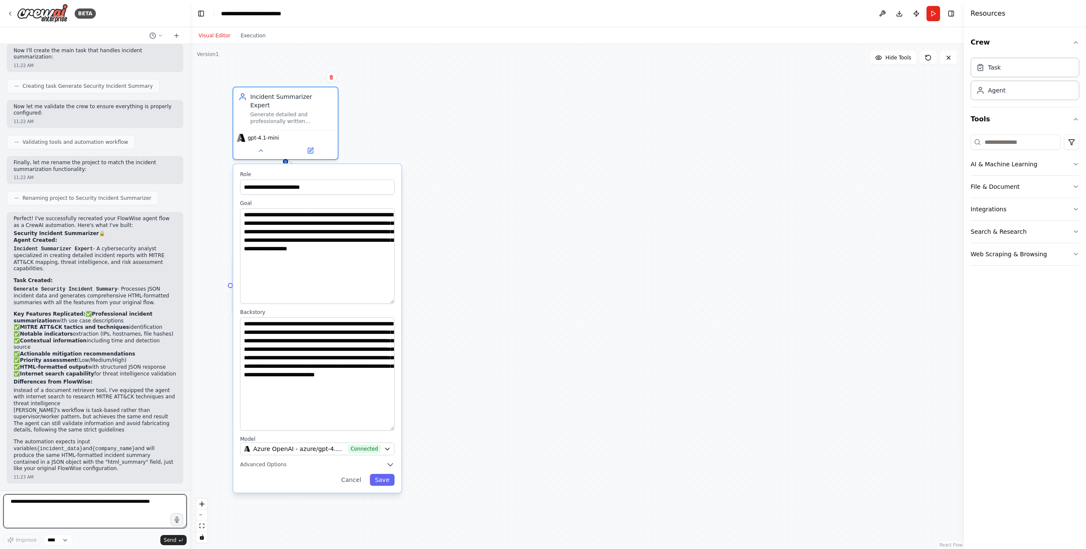
scroll to position [2051, 0]
drag, startPoint x: 280, startPoint y: 214, endPoint x: 337, endPoint y: 213, distance: 57.2
click at [337, 214] on textarea "**********" at bounding box center [317, 255] width 154 height 95
click at [357, 216] on textarea "**********" at bounding box center [317, 255] width 154 height 95
drag, startPoint x: 271, startPoint y: 223, endPoint x: 365, endPoint y: 227, distance: 93.8
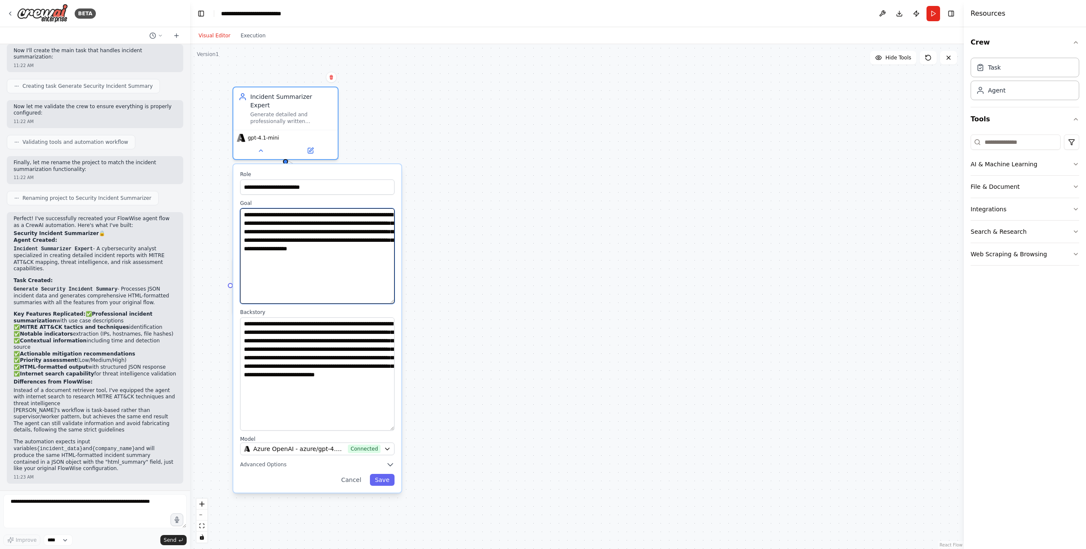
click at [364, 228] on textarea "**********" at bounding box center [317, 255] width 154 height 95
click at [316, 248] on textarea "**********" at bounding box center [317, 255] width 154 height 95
drag, startPoint x: 301, startPoint y: 234, endPoint x: 386, endPoint y: 234, distance: 84.4
click at [385, 234] on textarea "**********" at bounding box center [317, 255] width 154 height 95
click at [353, 245] on textarea "**********" at bounding box center [317, 255] width 154 height 95
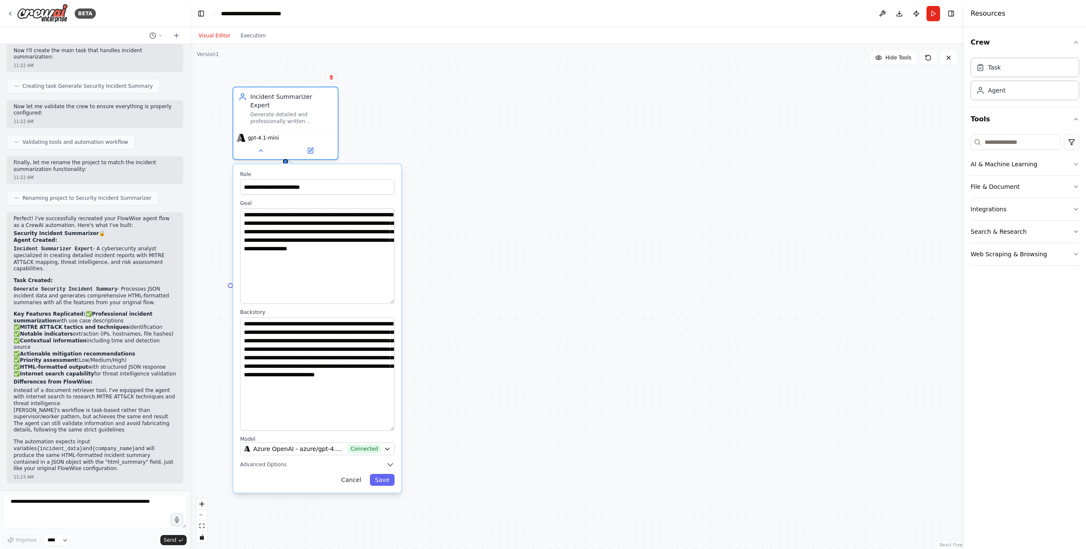
click at [351, 474] on button "Cancel" at bounding box center [351, 480] width 30 height 12
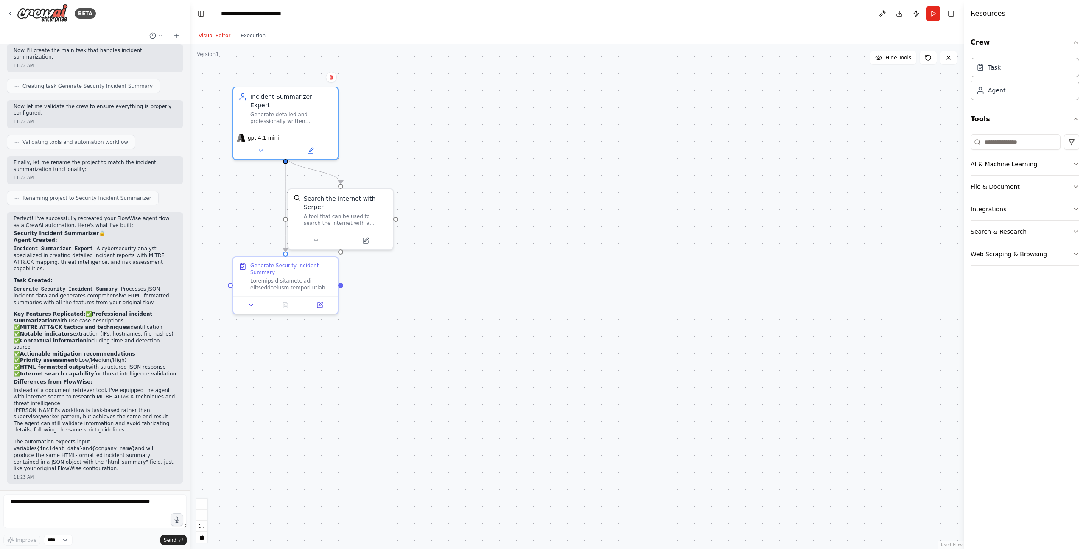
click at [437, 417] on div ".deletable-edge-delete-btn { width: 20px; height: 20px; border: 0px solid #ffff…" at bounding box center [576, 296] width 773 height 505
drag, startPoint x: 379, startPoint y: 194, endPoint x: 486, endPoint y: 193, distance: 107.7
click at [486, 193] on div "Search the internet with Serper" at bounding box center [452, 201] width 84 height 17
click at [474, 349] on div ".deletable-edge-delete-btn { width: 20px; height: 20px; border: 0px solid #ffff…" at bounding box center [576, 296] width 773 height 505
click at [425, 242] on button at bounding box center [422, 239] width 48 height 10
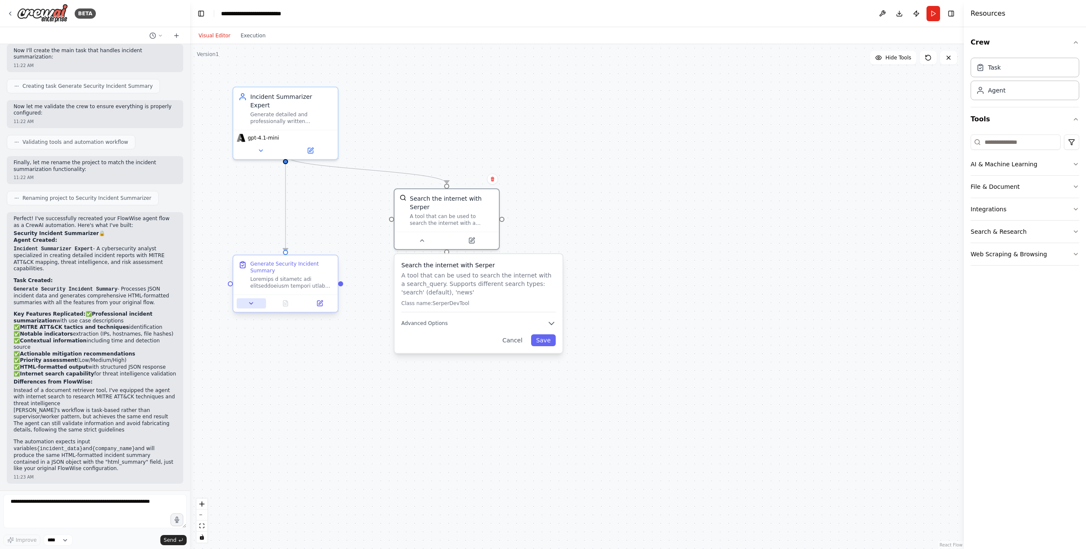
click at [252, 303] on icon at bounding box center [251, 303] width 7 height 7
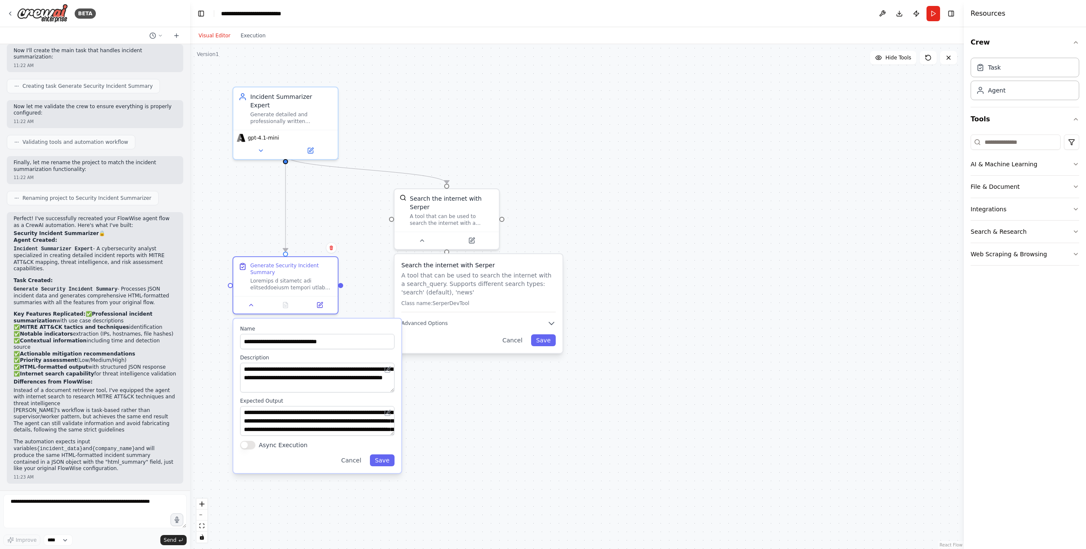
click at [507, 425] on div ".deletable-edge-delete-btn { width: 20px; height: 20px; border: 0px solid #ffff…" at bounding box center [576, 296] width 773 height 505
click at [350, 462] on button "Cancel" at bounding box center [351, 460] width 30 height 12
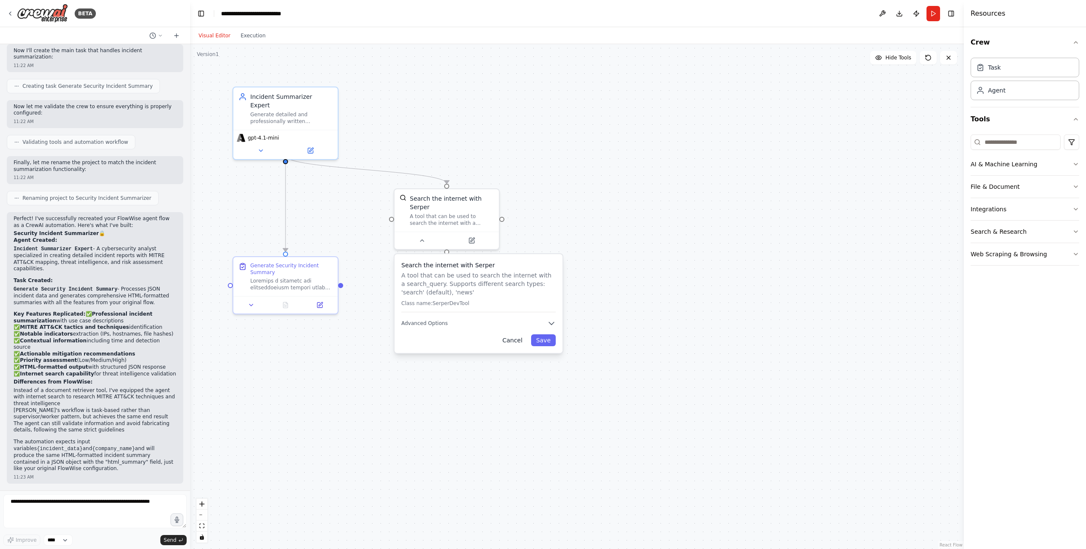
click at [514, 339] on button "Cancel" at bounding box center [512, 340] width 30 height 12
click at [24, 16] on img at bounding box center [42, 13] width 51 height 19
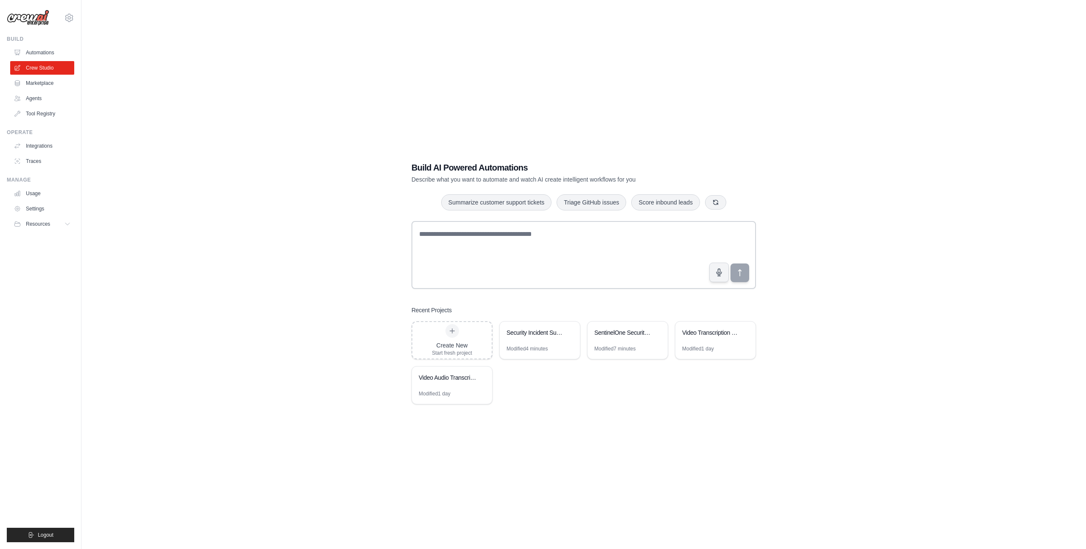
click at [330, 295] on div "Build AI Powered Automations Describe what you want to automate and watch AI cr…" at bounding box center [583, 282] width 977 height 549
click at [707, 338] on div "Video Transcription and Query System" at bounding box center [715, 333] width 80 height 24
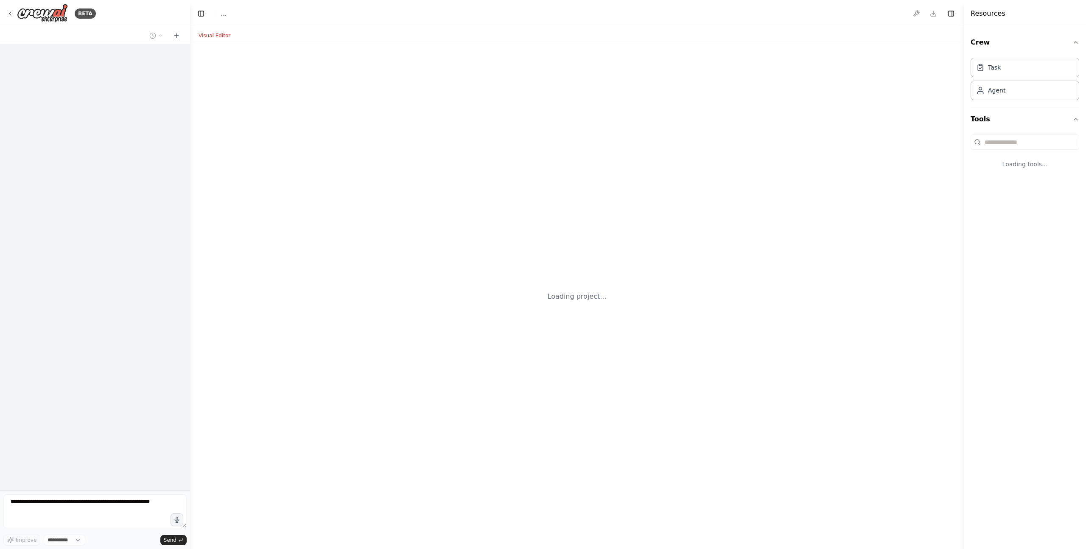
select select "****"
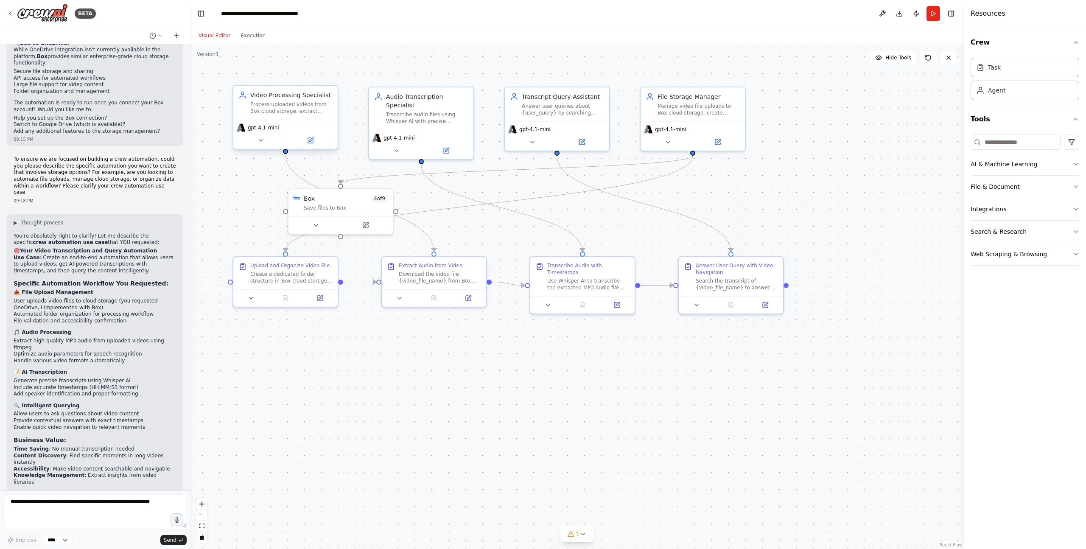
scroll to position [2214, 0]
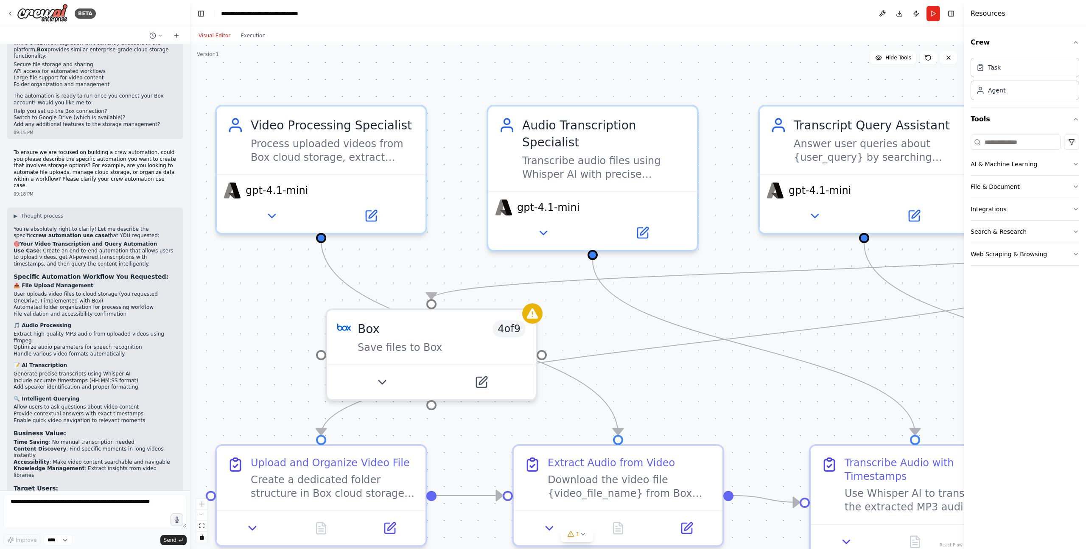
drag, startPoint x: 252, startPoint y: 187, endPoint x: 270, endPoint y: 251, distance: 65.9
click at [270, 251] on div ".deletable-edge-delete-btn { width: 20px; height: 20px; border: 0px solid #ffff…" at bounding box center [576, 296] width 773 height 505
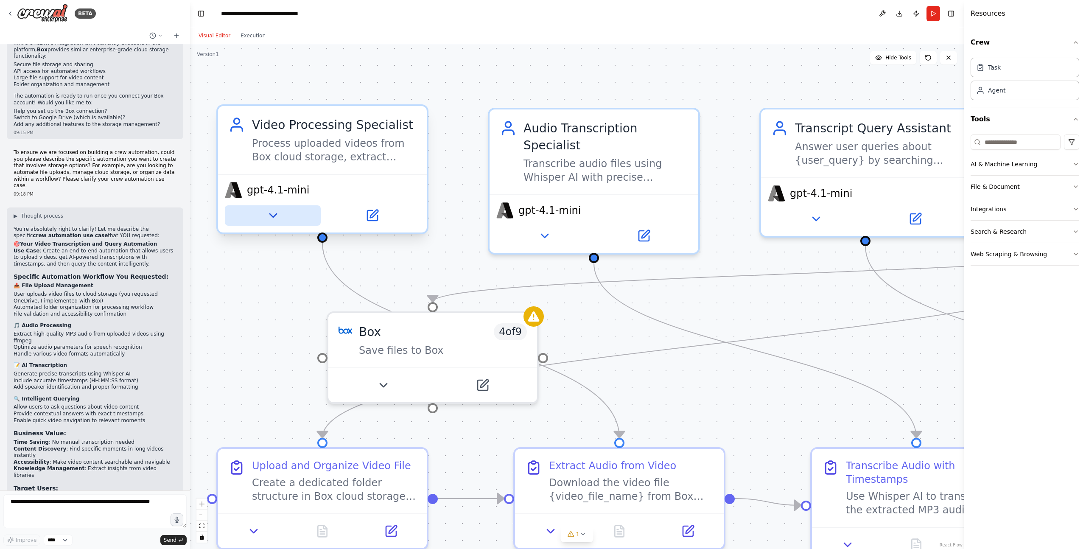
click at [273, 218] on icon at bounding box center [273, 216] width 14 height 14
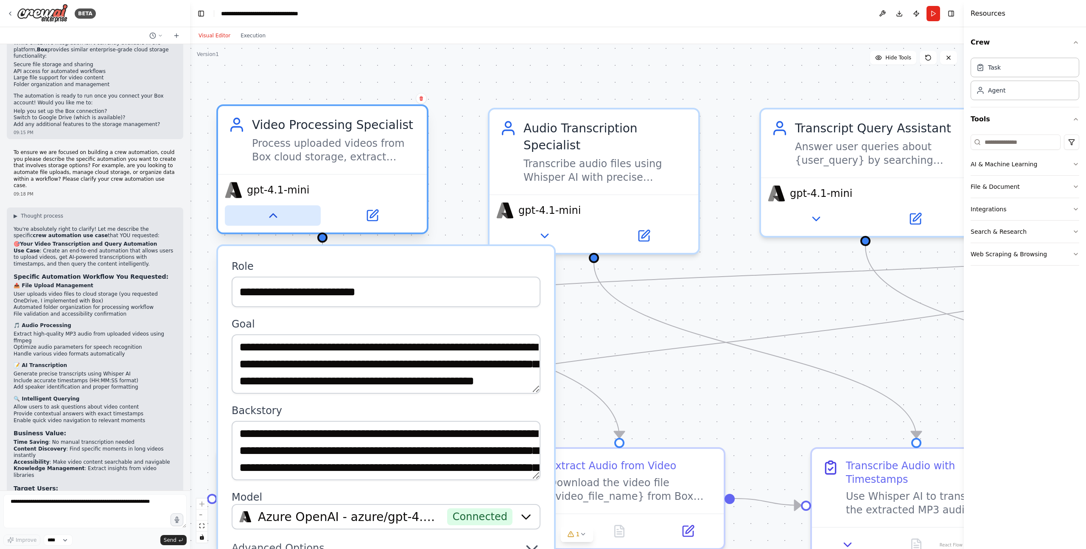
click at [273, 218] on icon at bounding box center [273, 216] width 14 height 14
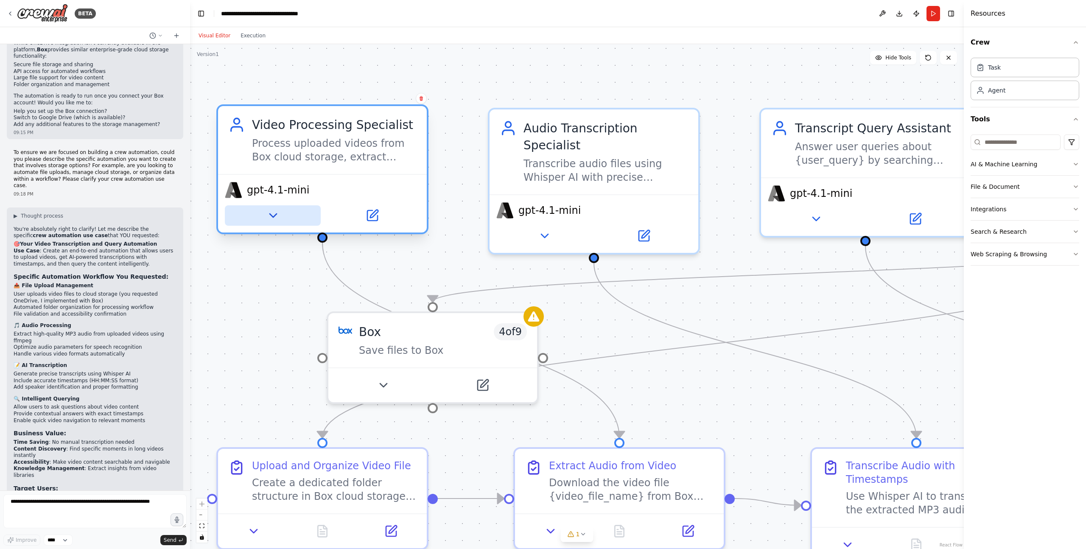
click at [268, 218] on icon at bounding box center [273, 216] width 14 height 14
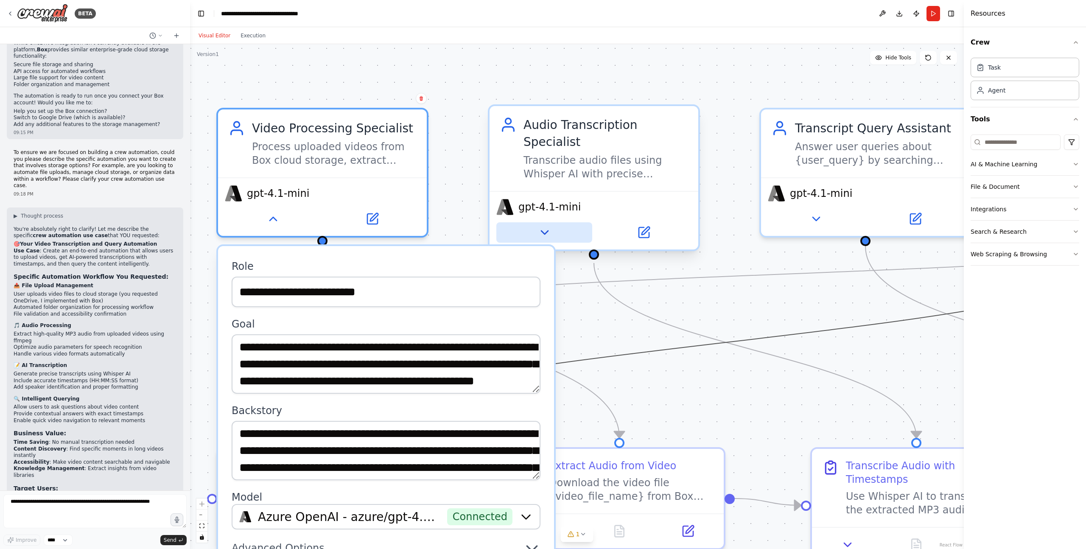
drag, startPoint x: 591, startPoint y: 351, endPoint x: 563, endPoint y: 223, distance: 131.0
click at [563, 223] on div ".deletable-edge-delete-btn { width: 20px; height: 20px; border: 0px solid #ffff…" at bounding box center [904, 527] width 1547 height 1009
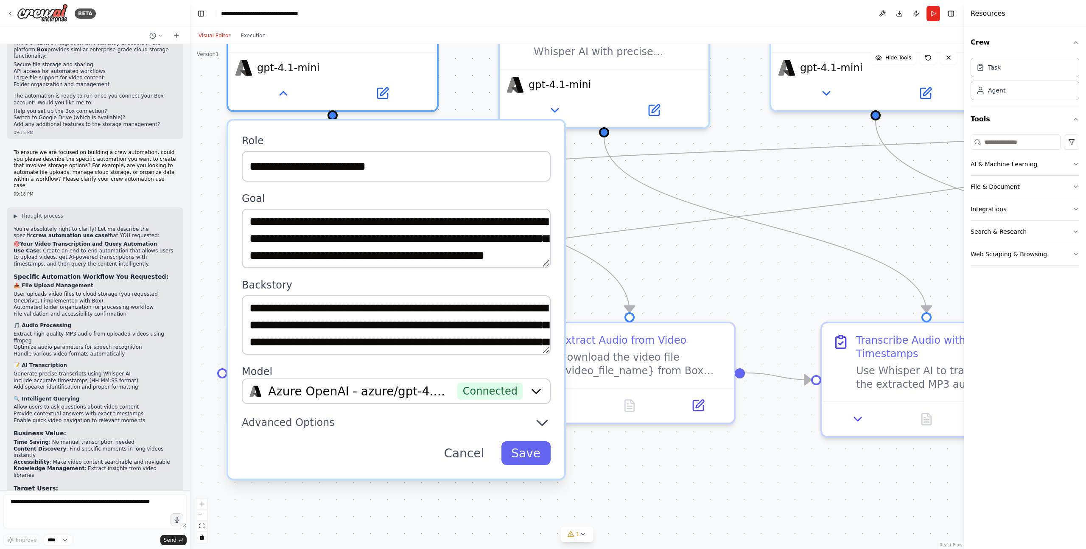
drag, startPoint x: 583, startPoint y: 310, endPoint x: 601, endPoint y: 176, distance: 134.3
click at [601, 176] on div ".deletable-edge-delete-btn { width: 20px; height: 20px; border: 0px solid #ffff…" at bounding box center [576, 296] width 773 height 505
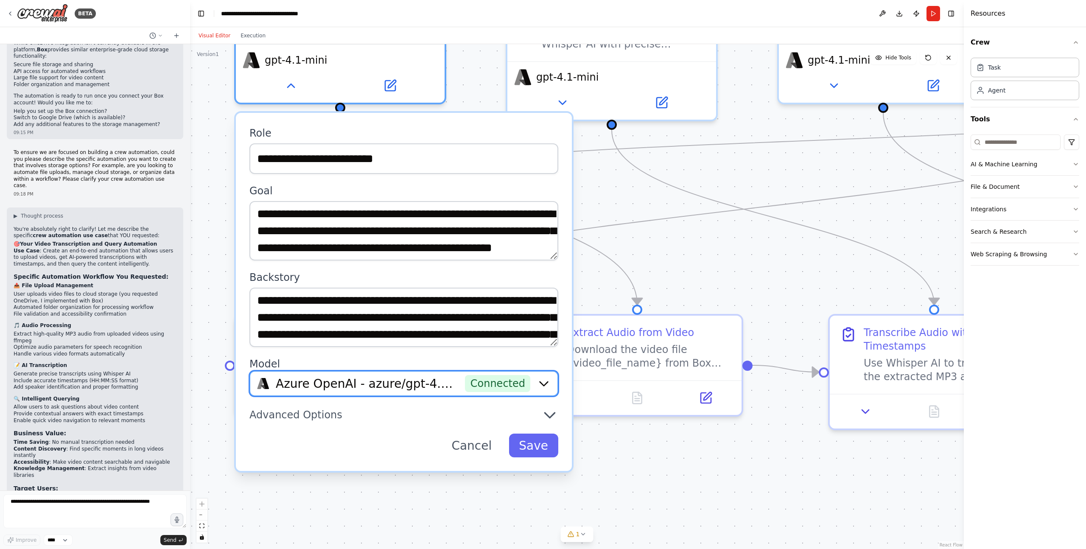
click at [543, 384] on icon "button" at bounding box center [544, 384] width 8 height 4
click at [545, 384] on icon "button" at bounding box center [544, 384] width 8 height 4
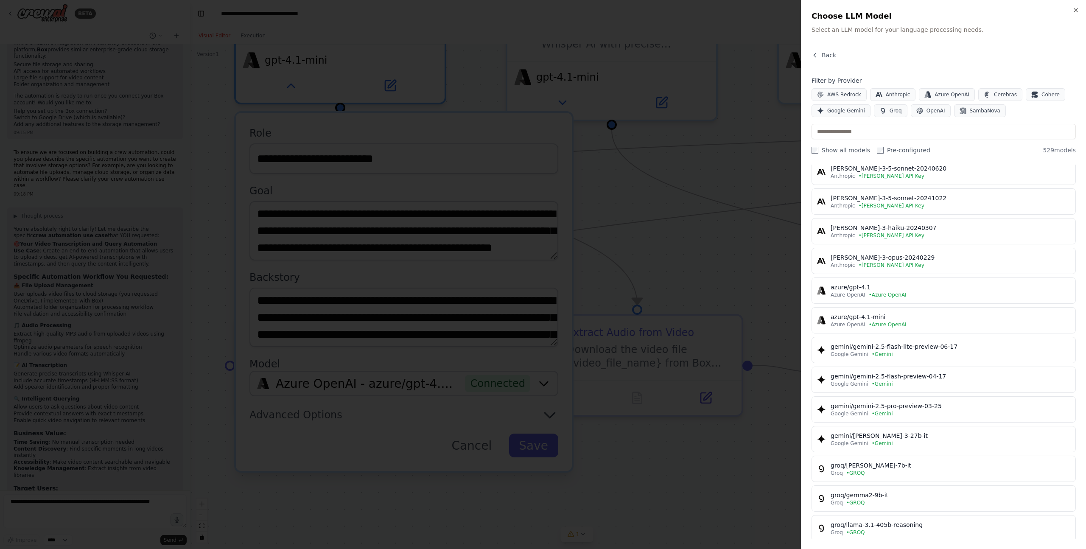
scroll to position [0, 0]
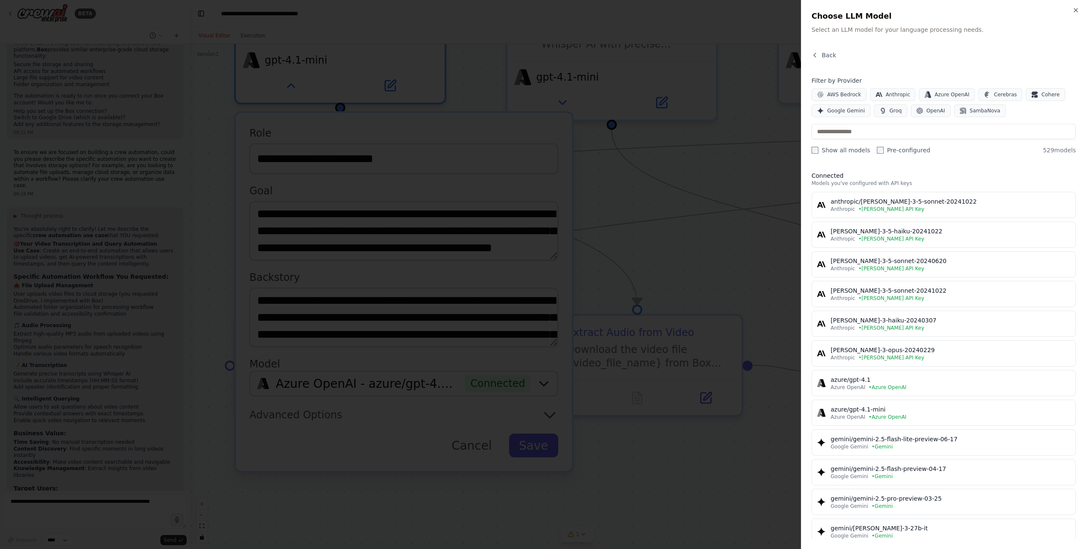
click at [767, 262] on div at bounding box center [543, 274] width 1086 height 549
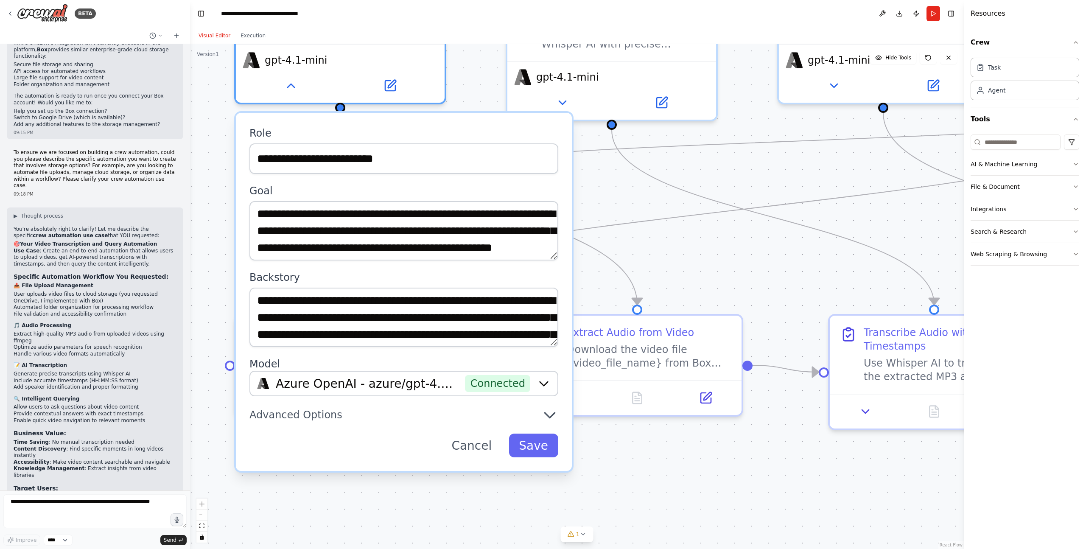
click at [767, 262] on div ".deletable-edge-delete-btn { width: 20px; height: 20px; border: 0px solid #ffff…" at bounding box center [576, 296] width 773 height 505
